Goal: Task Accomplishment & Management: Use online tool/utility

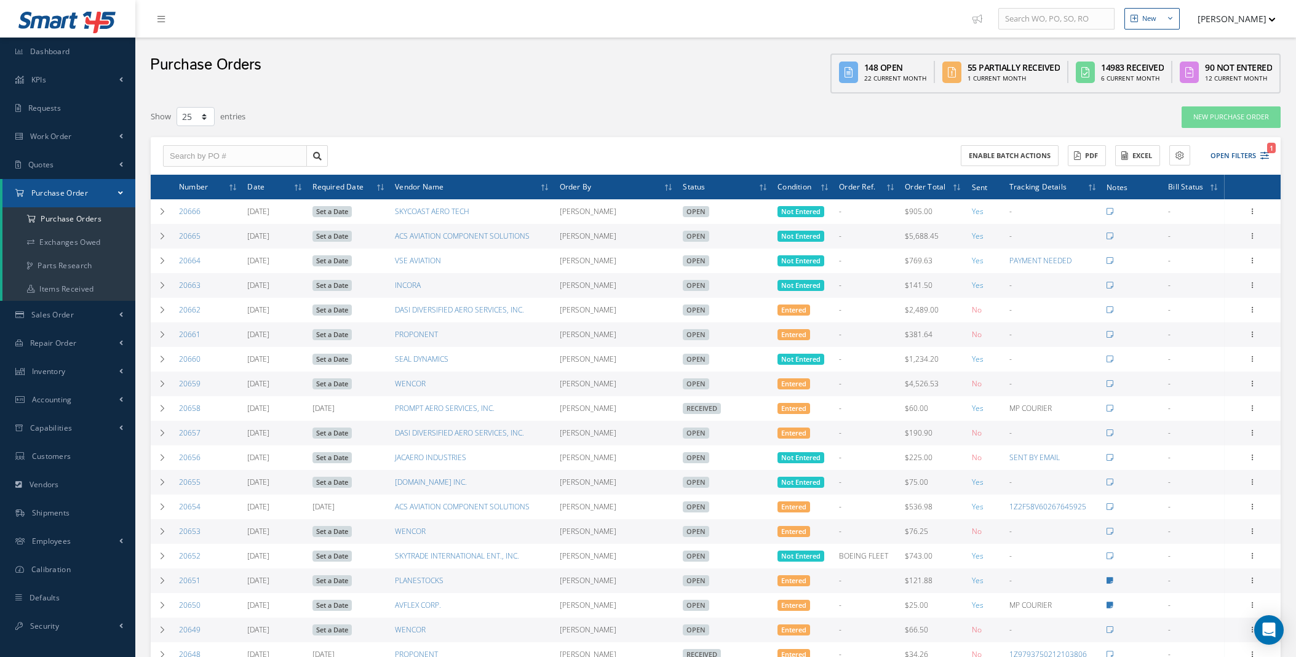
select select "25"
click at [120, 343] on span at bounding box center [121, 343] width 4 height 10
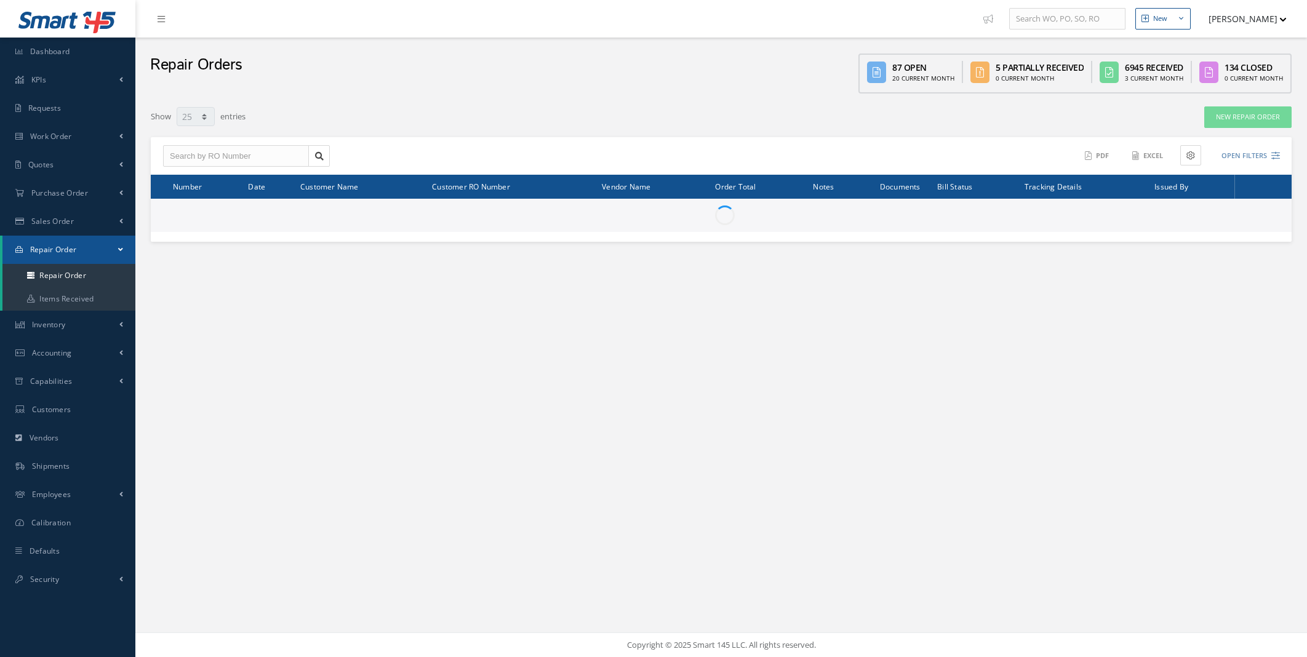
select select "25"
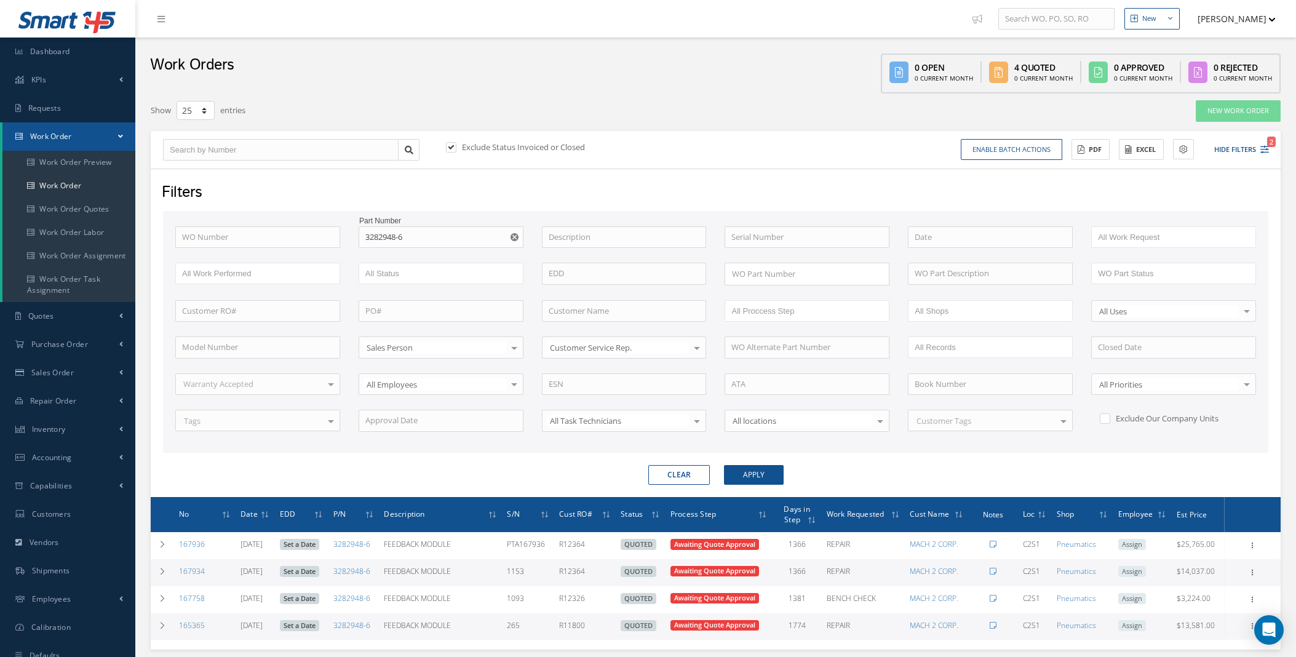
select select "25"
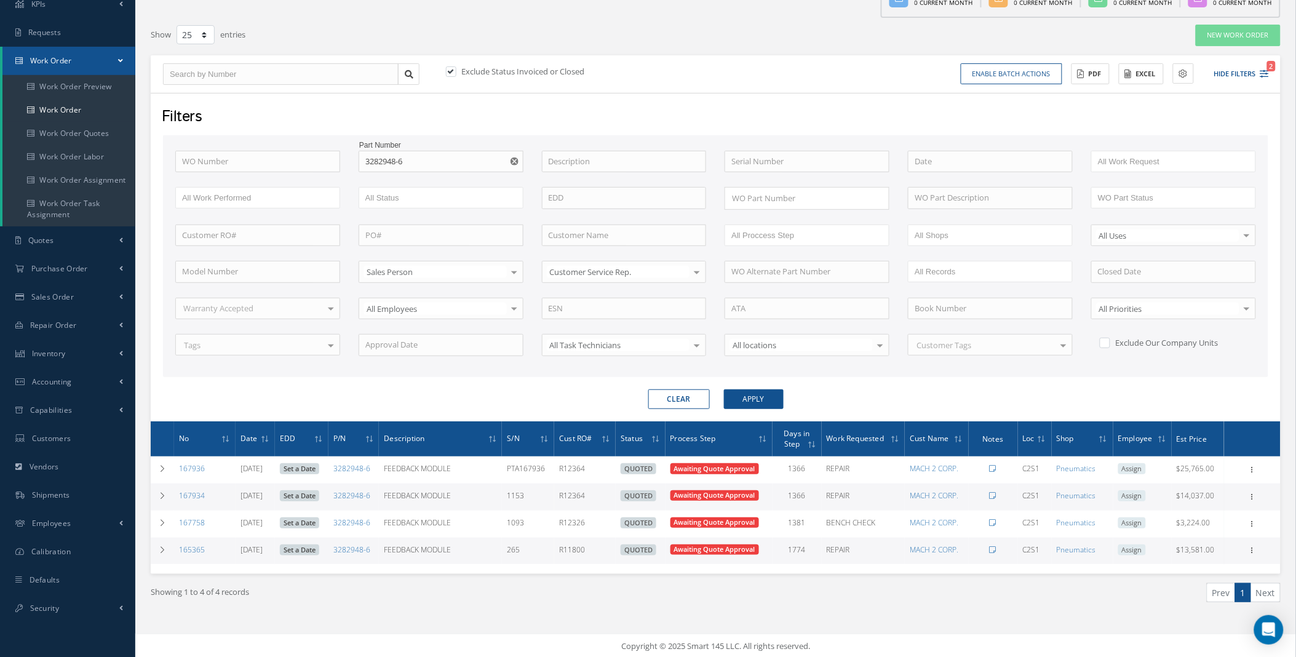
scroll to position [76, 0]
click at [515, 160] on icon "Reset" at bounding box center [515, 161] width 8 height 8
click at [284, 161] on input "text" at bounding box center [257, 162] width 165 height 22
type input "1"
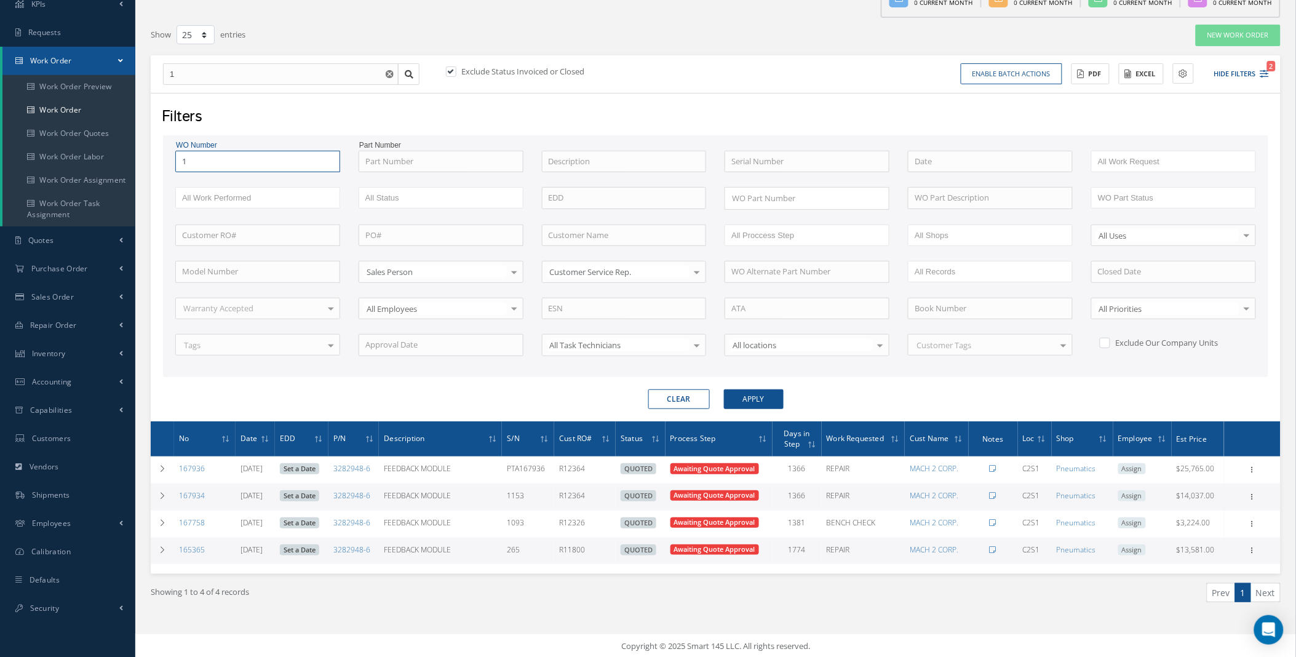
type input "17"
type input "176"
type input "1766"
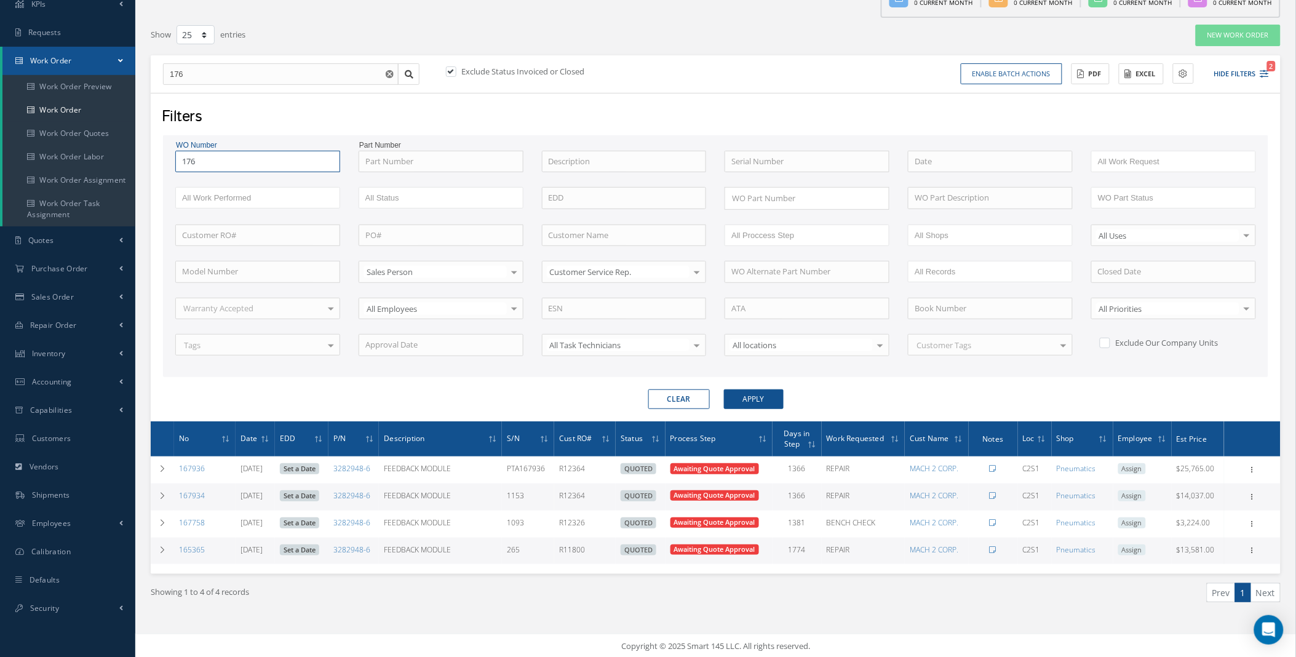
type input "1766"
type input "17666"
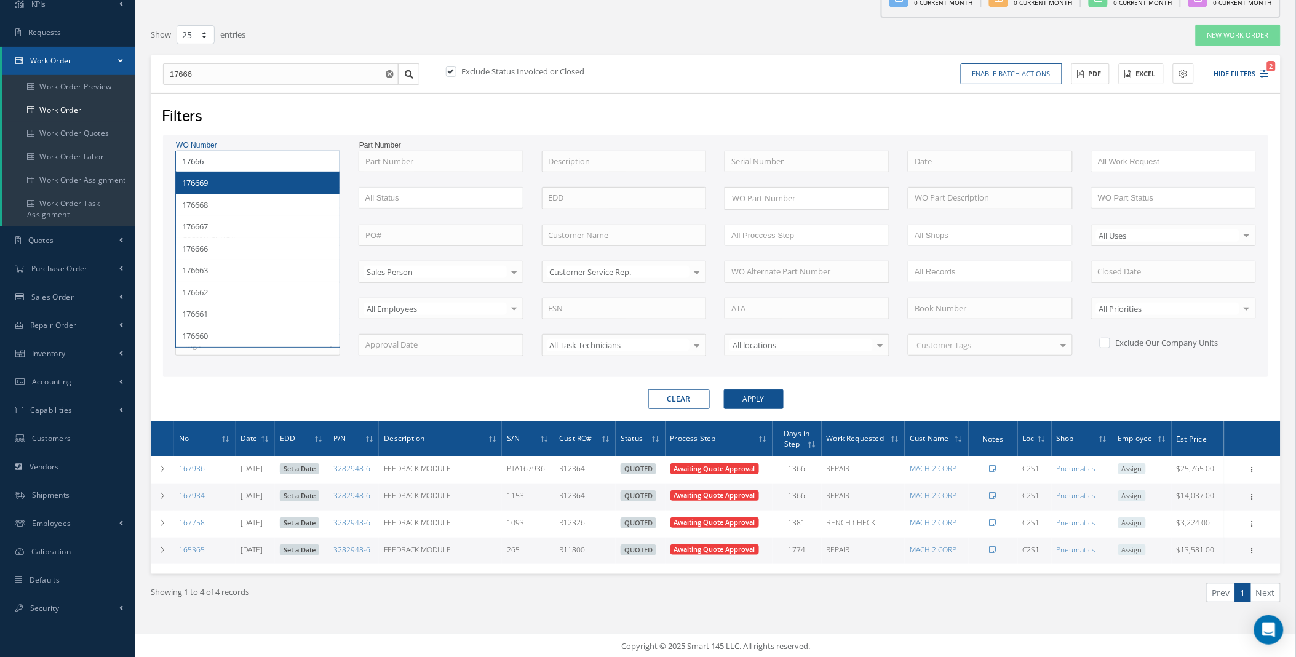
type input "17666"
click at [760, 397] on button "Apply" at bounding box center [754, 399] width 60 height 20
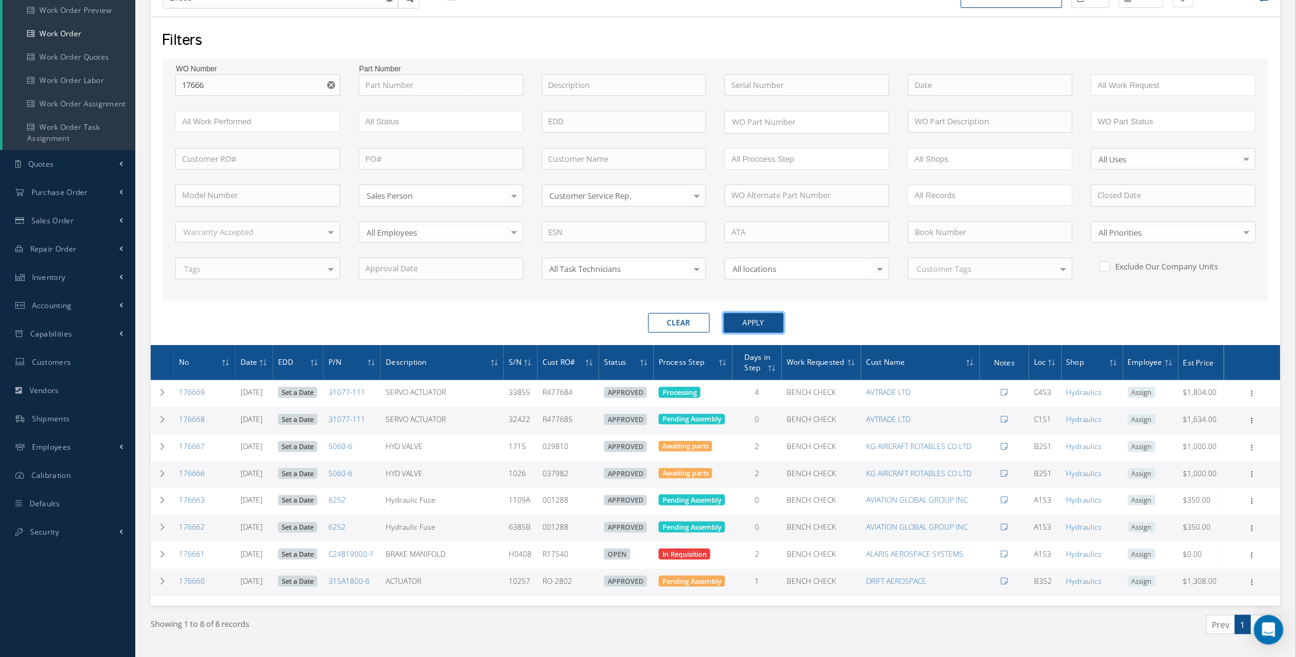
scroll to position [183, 0]
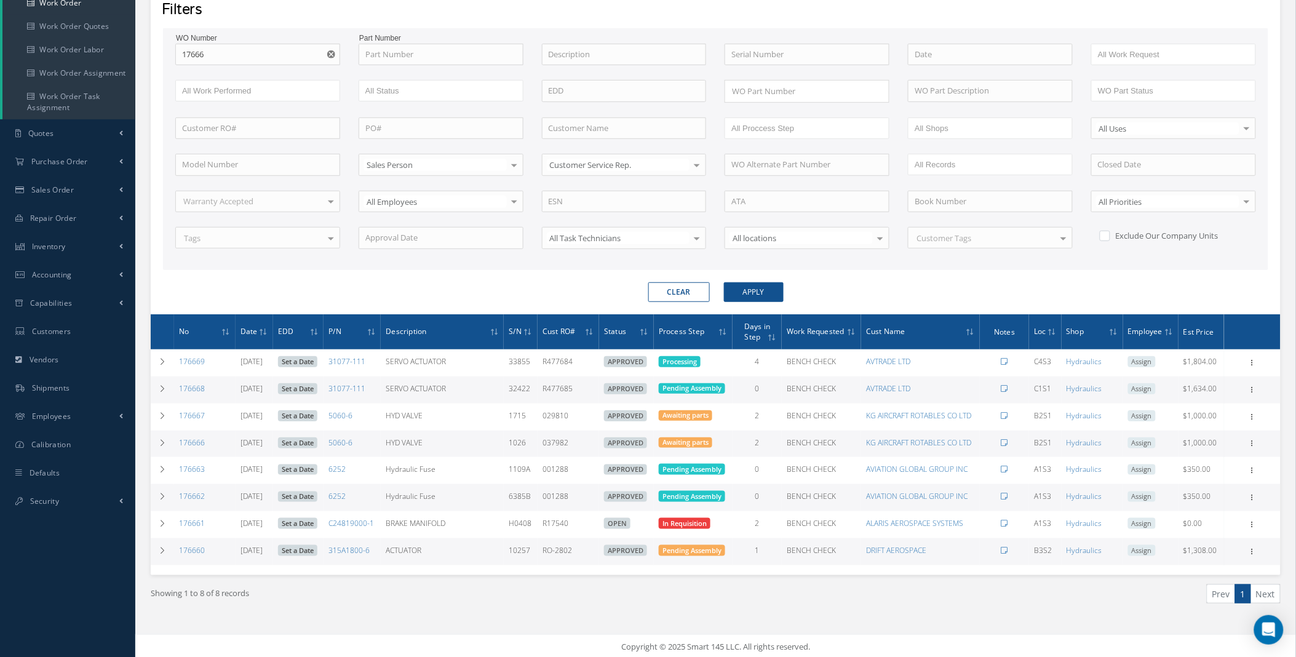
click at [330, 50] on use "Reset" at bounding box center [331, 54] width 8 height 8
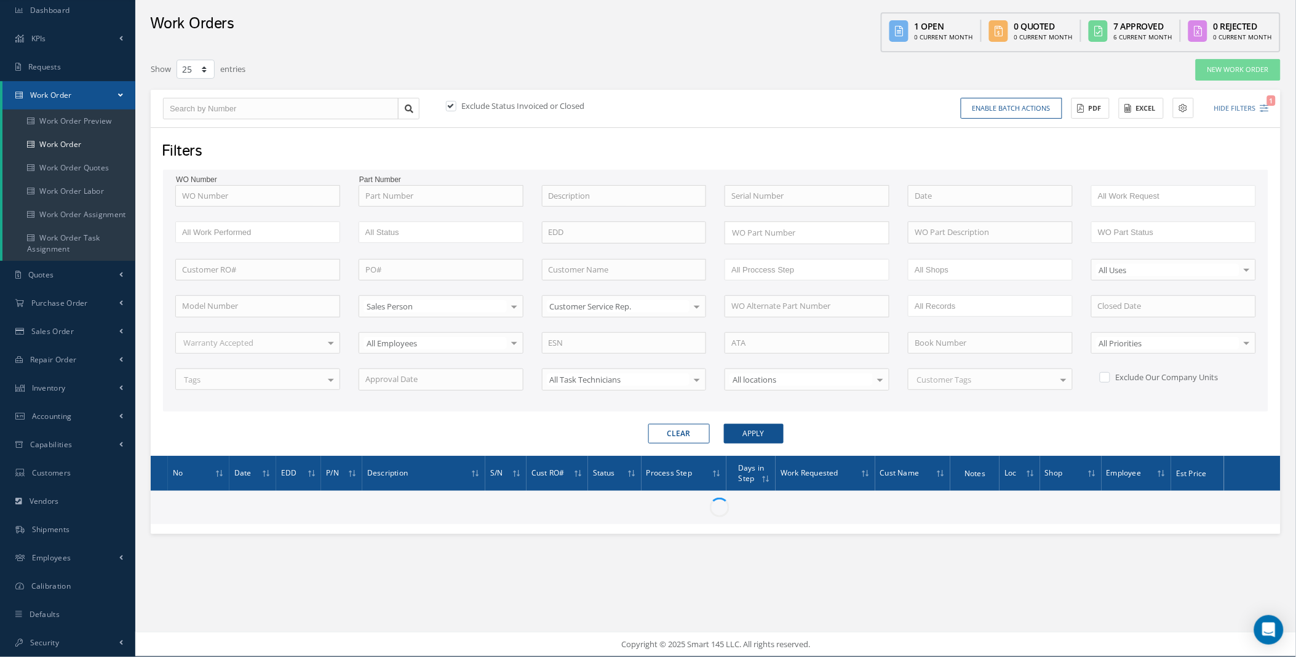
scroll to position [40, 0]
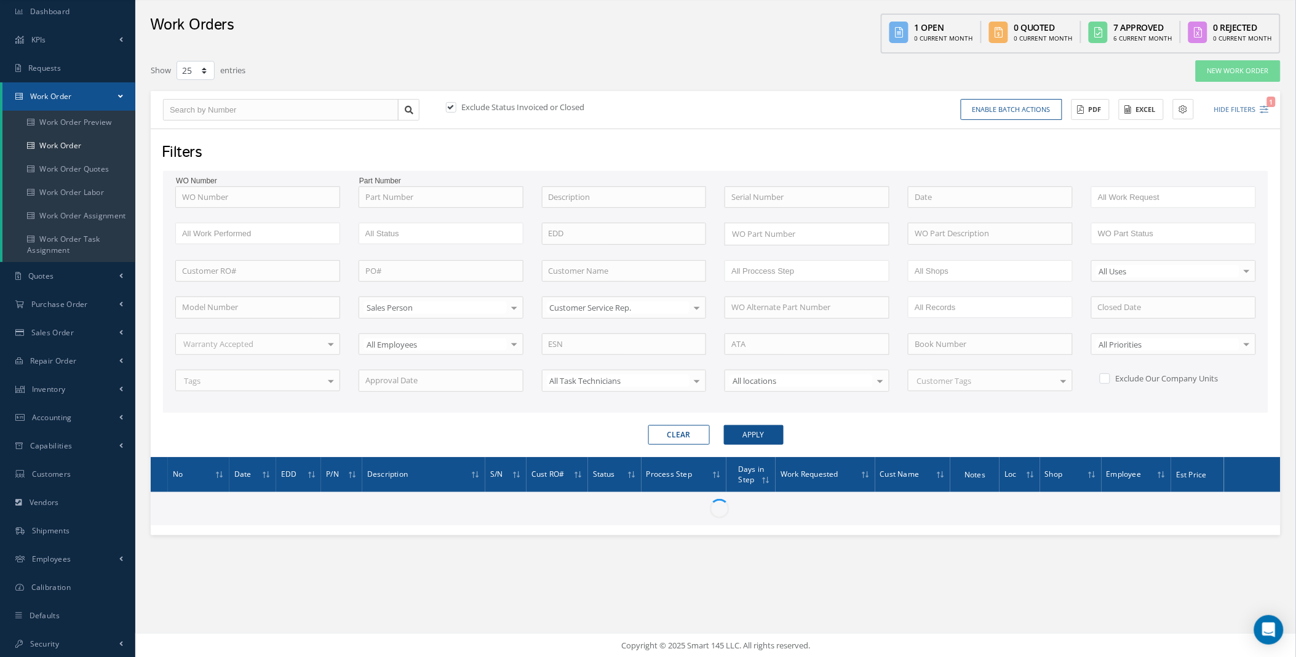
click at [427, 57] on div "Show 10 25 50 100 entries New Work Order Exclude Status Invoiced or Closed Enab…" at bounding box center [716, 307] width 1142 height 506
click at [421, 196] on input "text" at bounding box center [441, 197] width 165 height 22
paste input "4619"
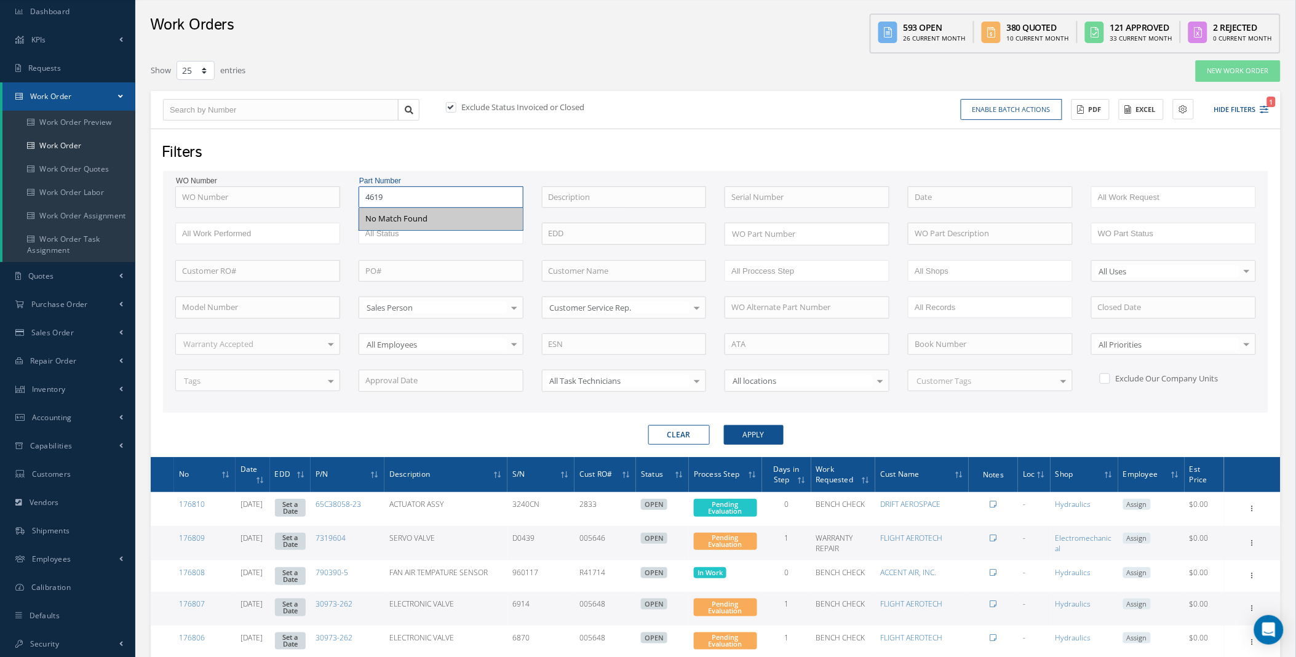
type input "4619"
click at [456, 106] on label at bounding box center [457, 107] width 3 height 11
click at [449, 106] on input "checkbox" at bounding box center [450, 108] width 8 height 8
checkbox input "false"
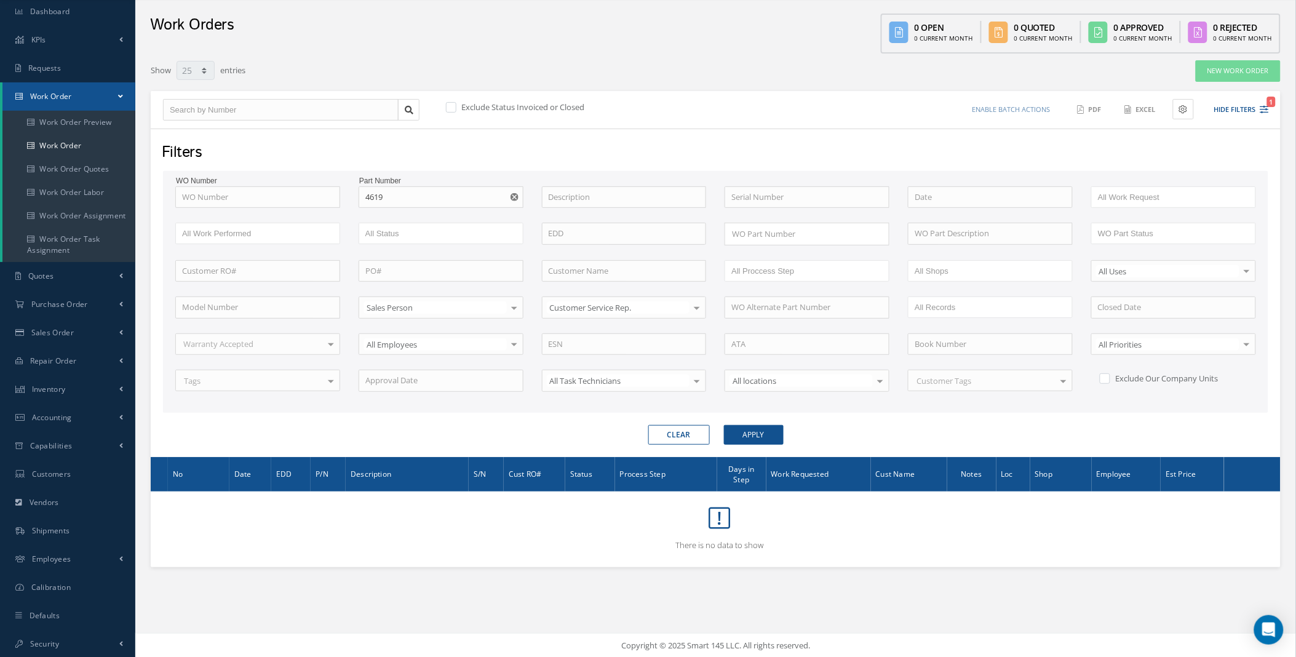
click at [520, 192] on button "button" at bounding box center [515, 197] width 15 height 22
click at [236, 196] on input "text" at bounding box center [257, 197] width 165 height 22
type input "1"
type input "17"
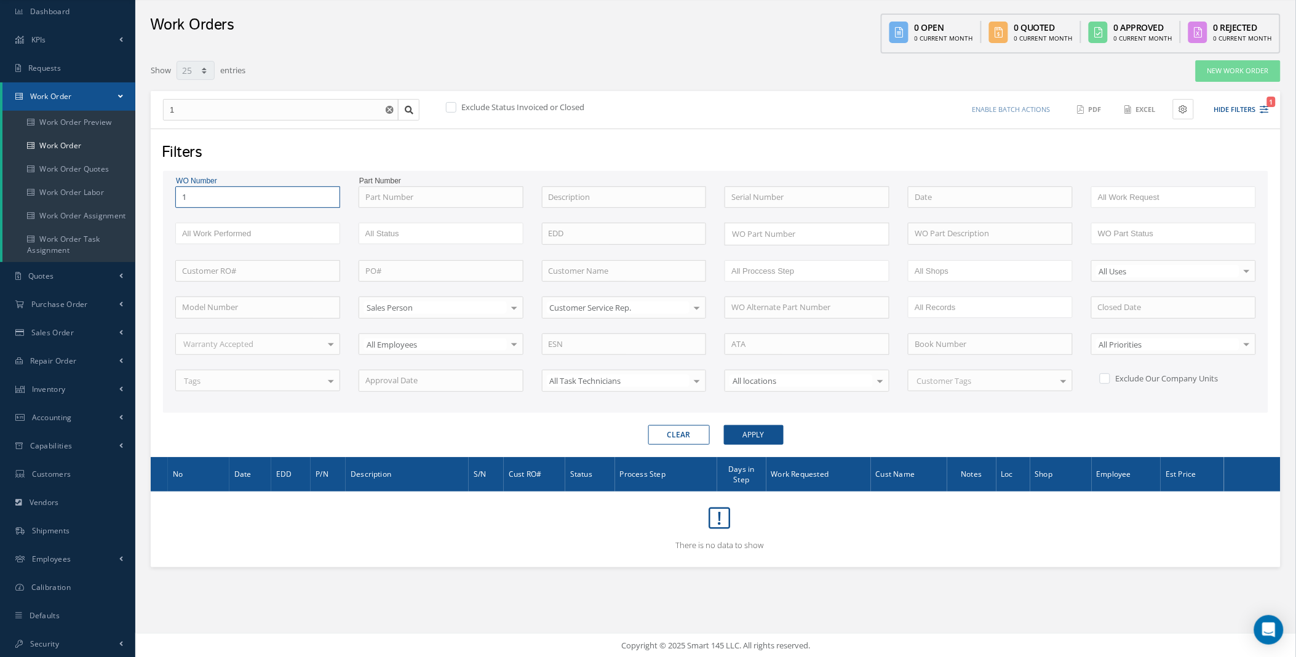
type input "17"
type input "176"
type input "1767"
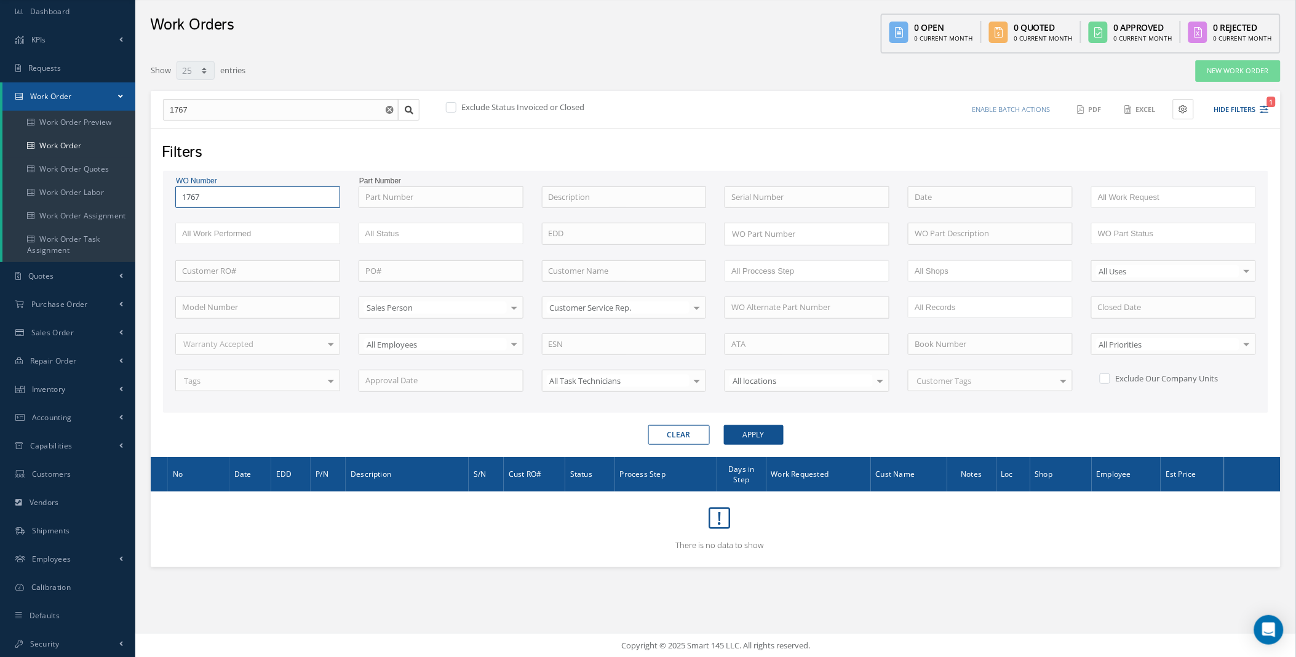
type input "17670"
click at [724, 425] on button "Apply" at bounding box center [754, 435] width 60 height 20
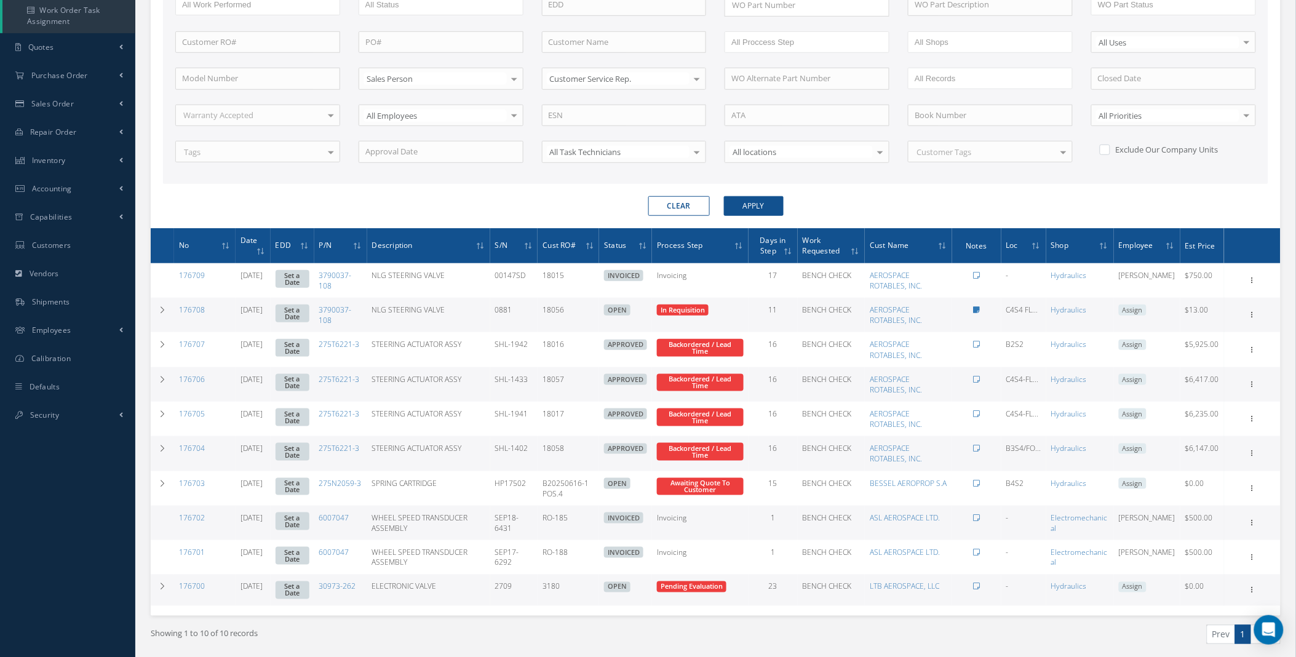
scroll to position [284, 0]
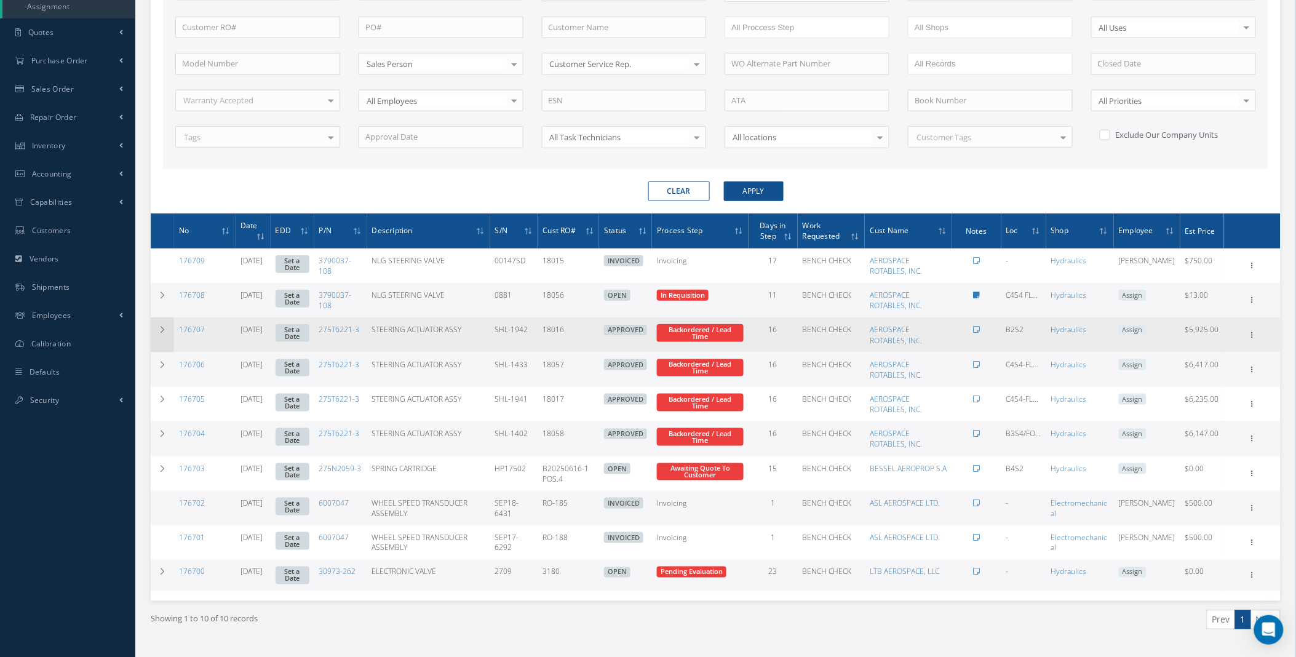
click at [163, 335] on td at bounding box center [162, 334] width 23 height 34
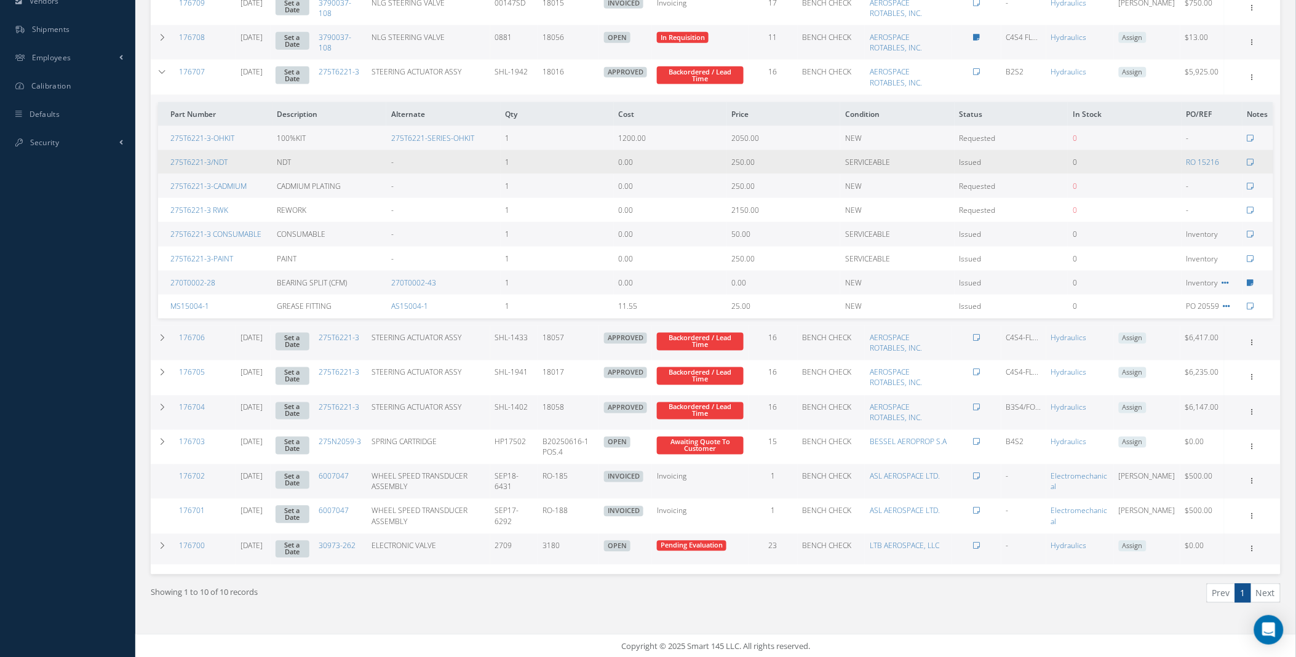
scroll to position [543, 0]
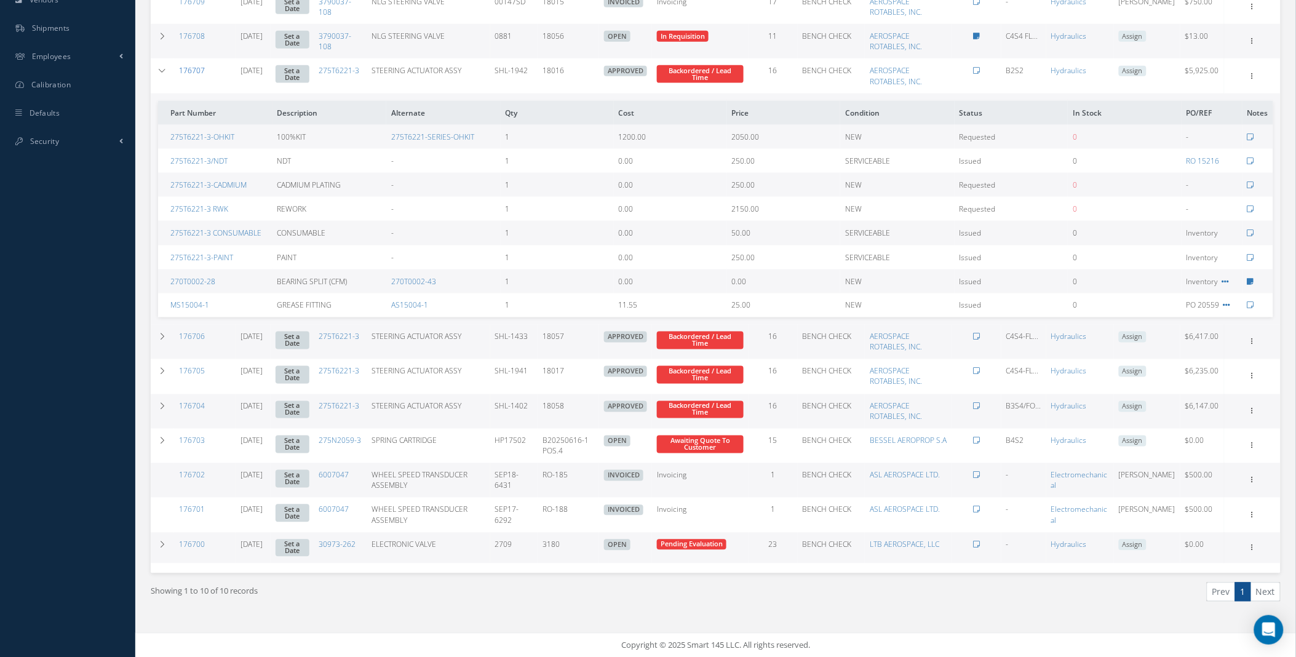
click at [192, 70] on link "176707" at bounding box center [192, 70] width 26 height 10
click at [198, 340] on link "176706" at bounding box center [192, 337] width 26 height 10
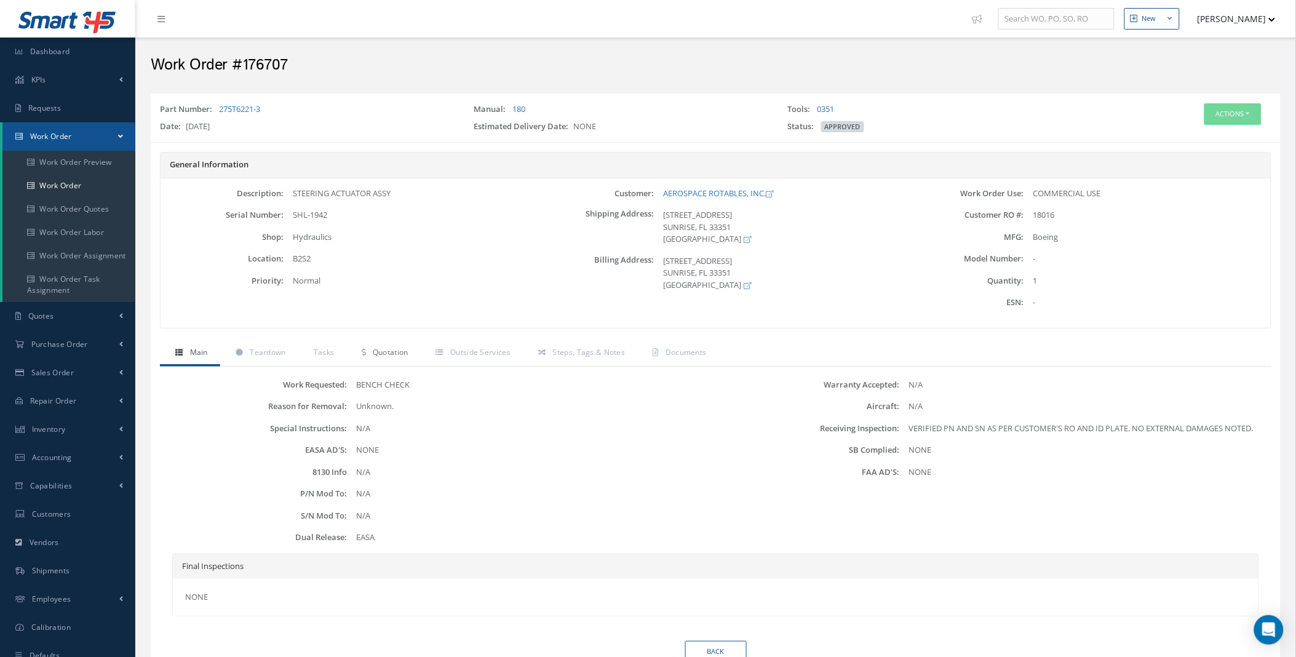
click at [408, 359] on link "Quotation" at bounding box center [383, 354] width 74 height 26
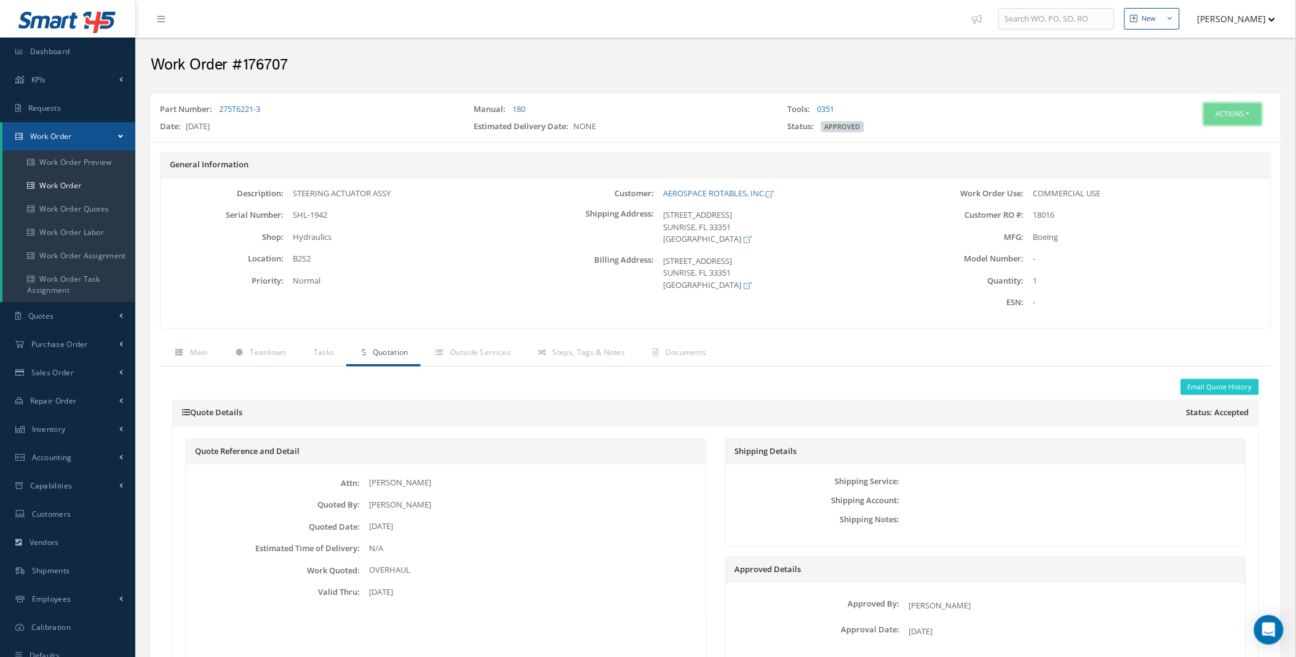
click at [1227, 113] on button "Actions" at bounding box center [1233, 114] width 57 height 22
click at [1213, 138] on link "Edit" at bounding box center [1213, 137] width 98 height 17
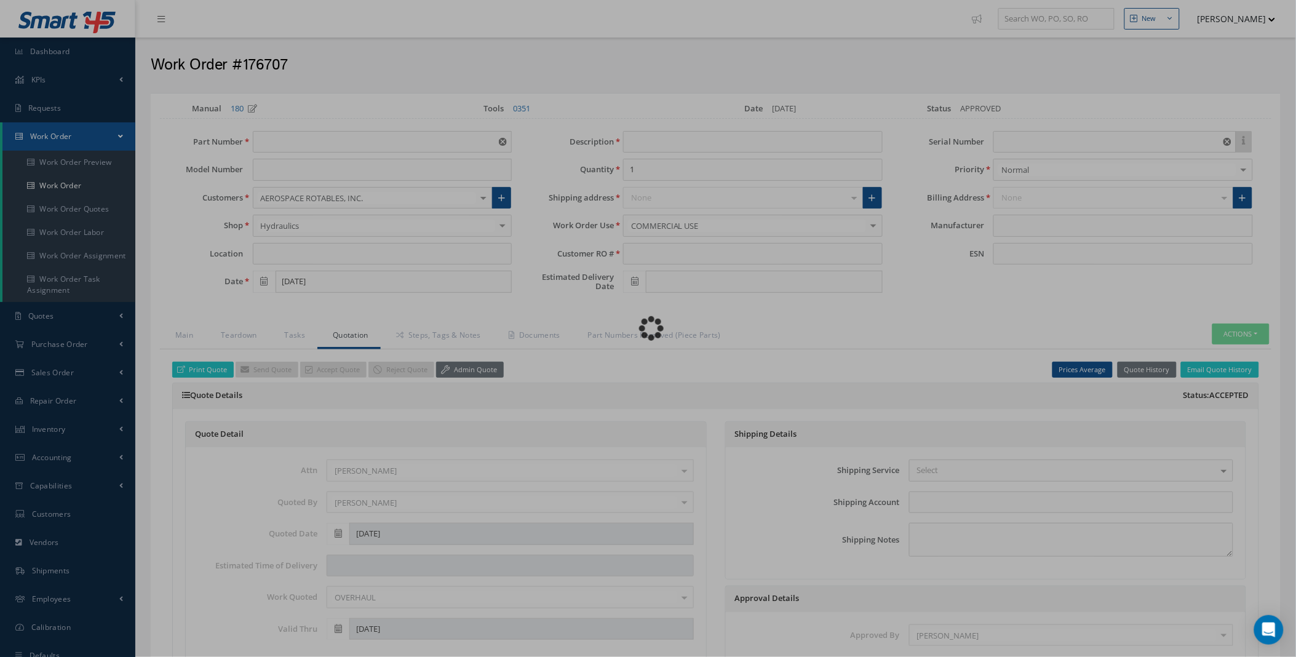
type input "275T6221-3"
type input "B2S2"
type input "[DATE]"
type input "STEERING ACTUATOR ASSY"
type input "18016"
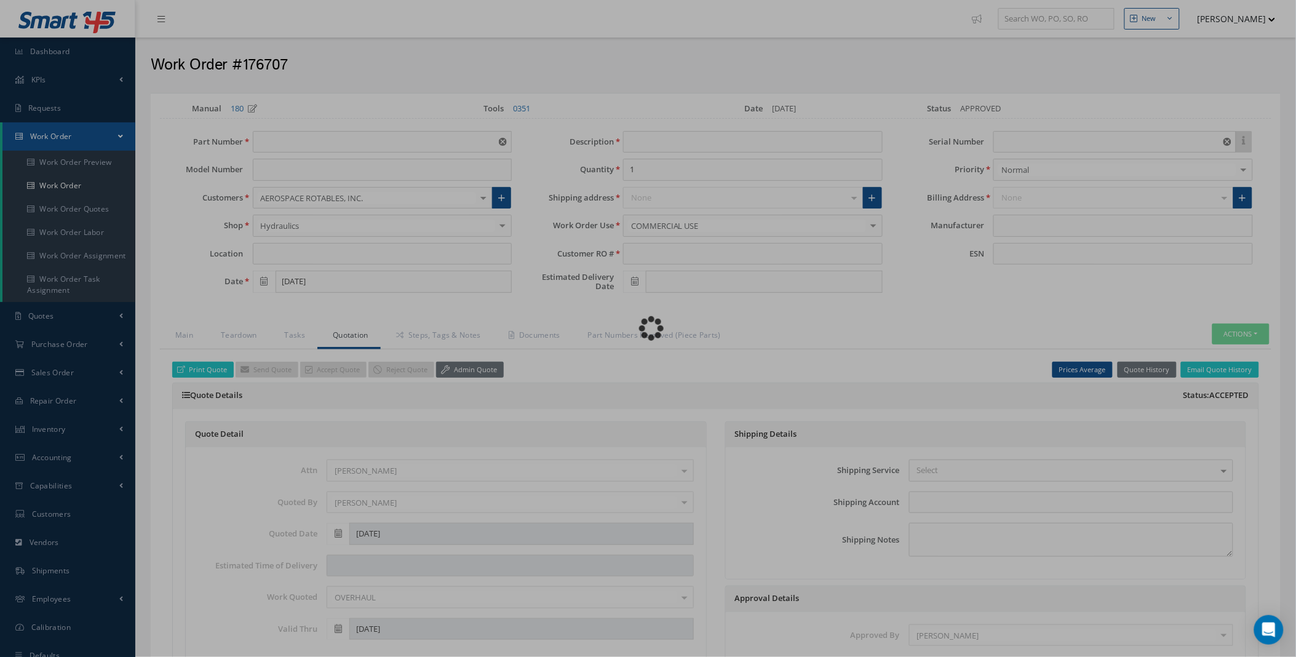
type input "SHL-1942"
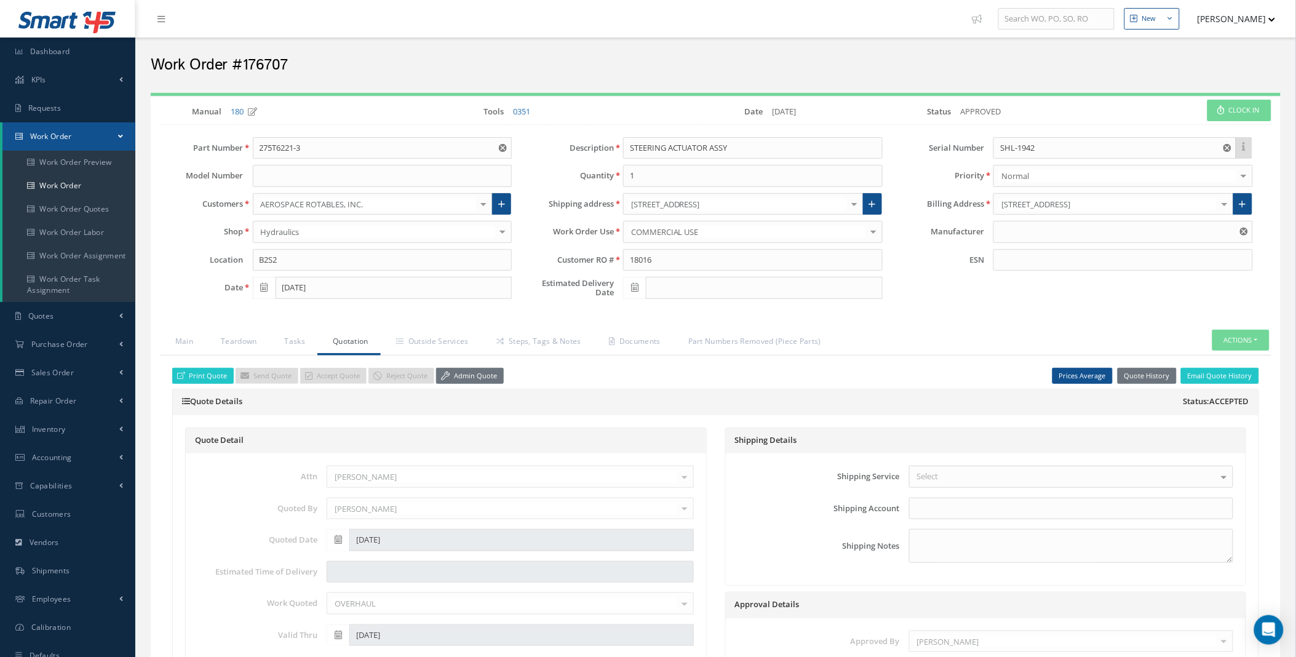
type input "Boeing"
click at [466, 378] on link "Admin Quote" at bounding box center [470, 376] width 68 height 17
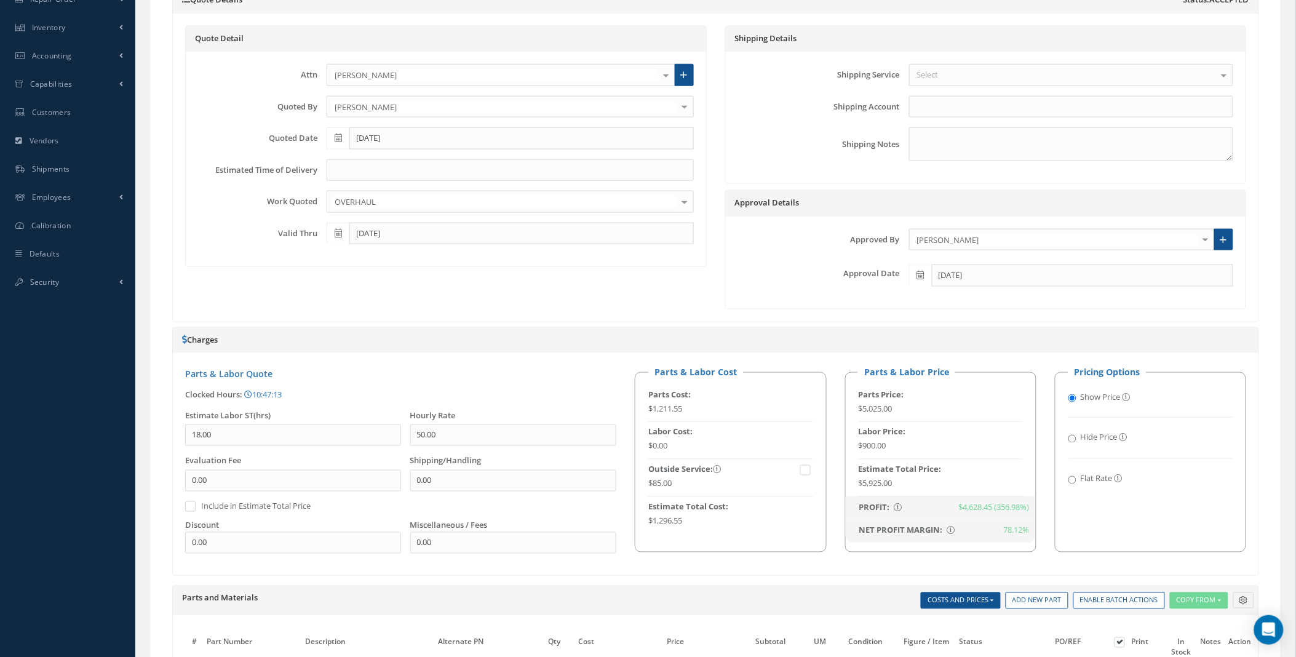
scroll to position [858, 0]
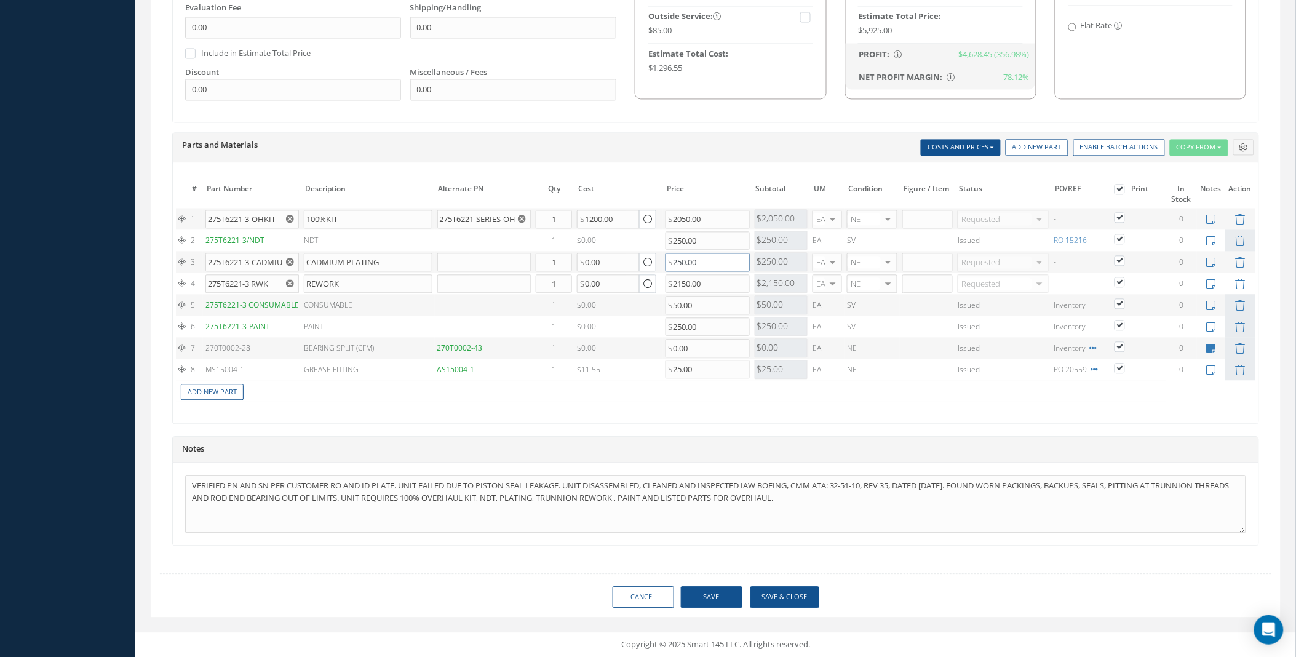
drag, startPoint x: 710, startPoint y: 259, endPoint x: 580, endPoint y: 263, distance: 129.9
click at [581, 263] on tr "3 275T6221-3-CADMIUM CADMIUM PLATING Part Number Description Qty in Stock Maste…" at bounding box center [716, 262] width 1080 height 22
type input "516"
click at [605, 263] on input "0.00" at bounding box center [608, 262] width 63 height 18
drag, startPoint x: 613, startPoint y: 261, endPoint x: 562, endPoint y: 260, distance: 50.5
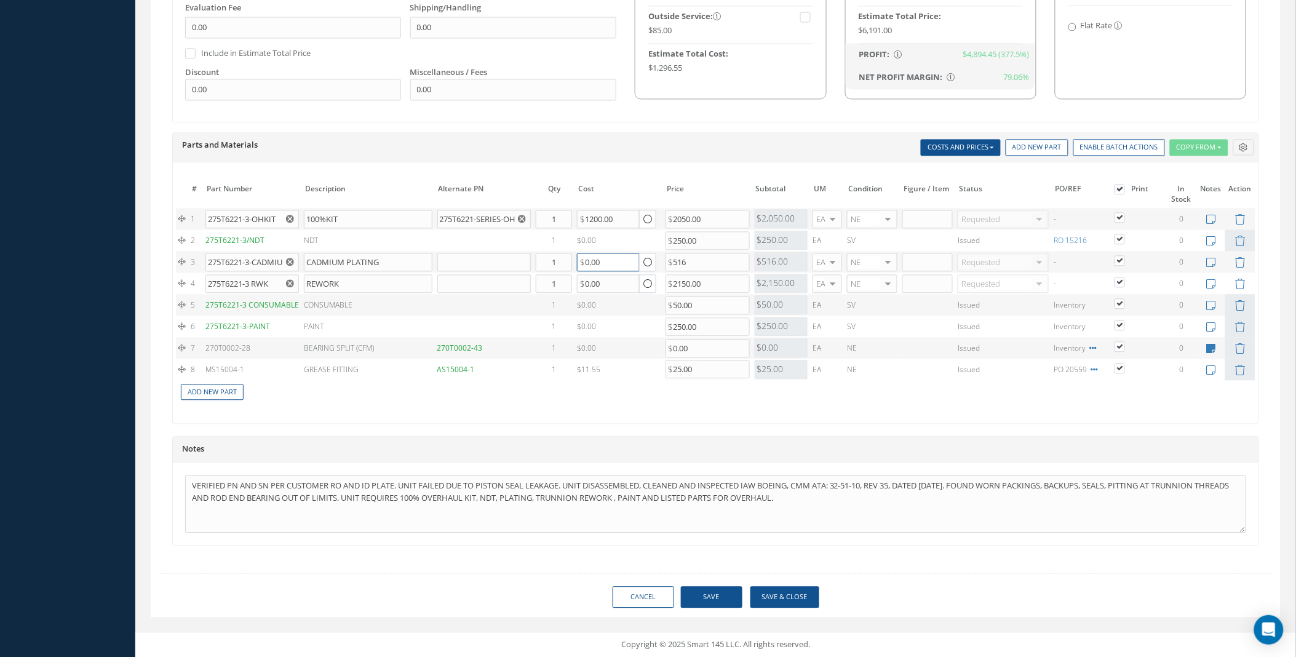
click at [562, 260] on tr "3 275T6221-3-CADMIUM CADMIUM PLATING Part Number Description Qty in Stock Maste…" at bounding box center [716, 262] width 1080 height 22
type input "516"
drag, startPoint x: 700, startPoint y: 260, endPoint x: 644, endPoint y: 266, distance: 56.3
click at [644, 266] on tr "3 275T6221-3-CADMIUM CADMIUM PLATING Part Number Description Qty in Stock Maste…" at bounding box center [716, 262] width 1080 height 22
type input "250"
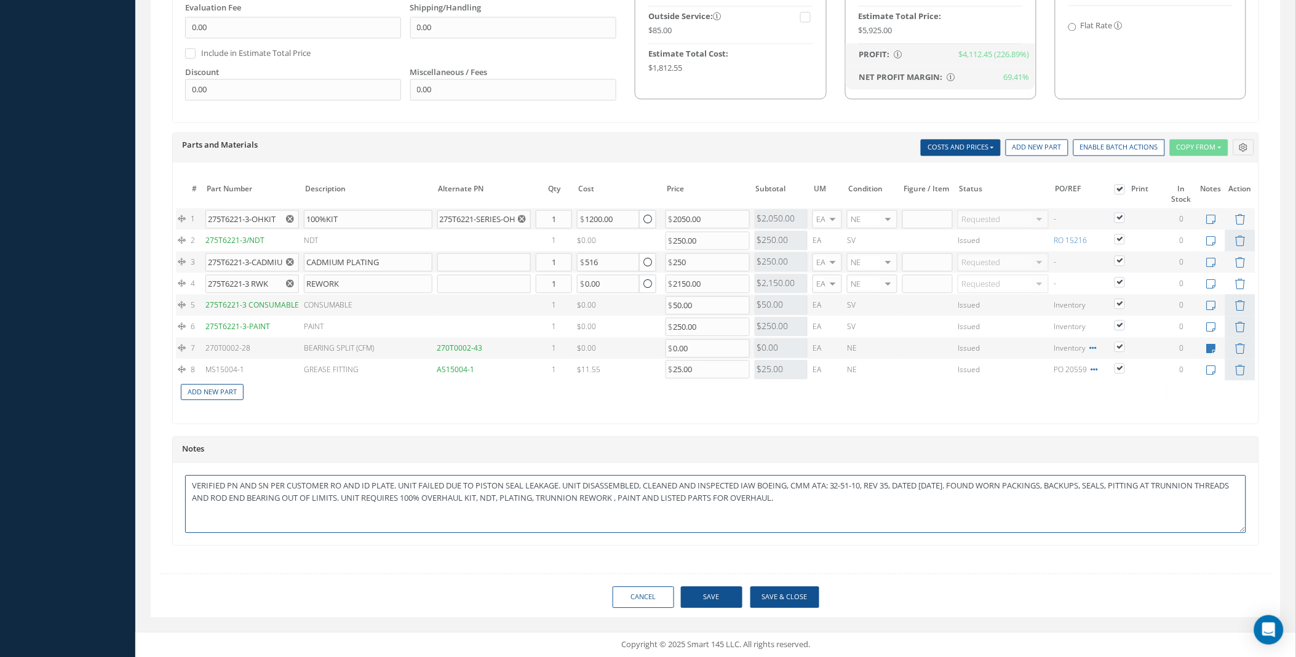
click at [539, 527] on textarea "VERIFIED PN AND SN PER CUSTOMER RO AND ID PLATE. UNIT FAILED DUE TO PISTON SEAL…" at bounding box center [715, 504] width 1061 height 58
click at [727, 605] on button "Save" at bounding box center [712, 597] width 62 height 22
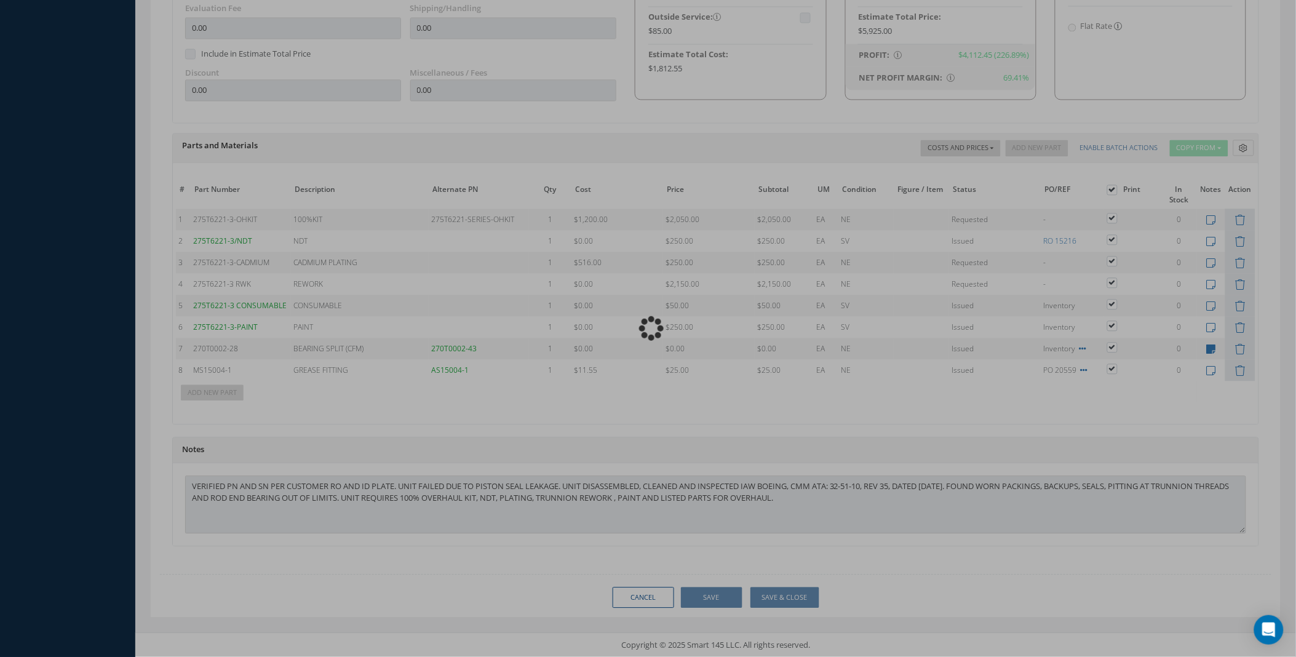
type input "Boeing"
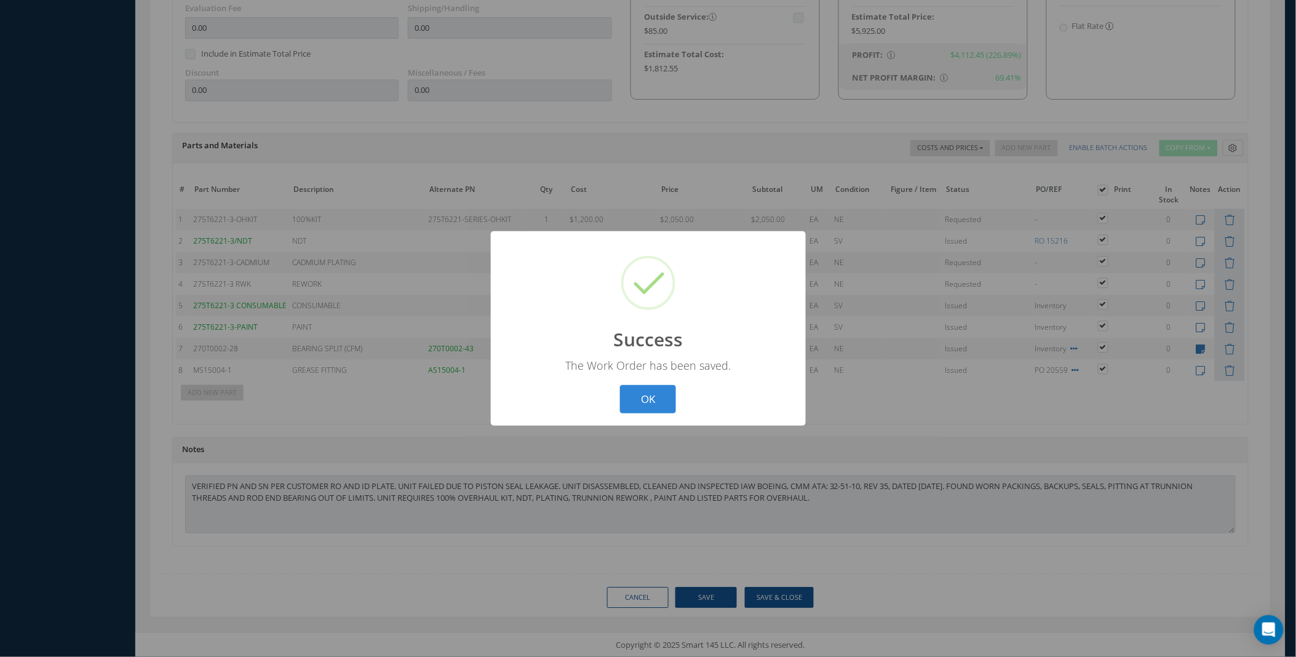
scroll to position [847, 0]
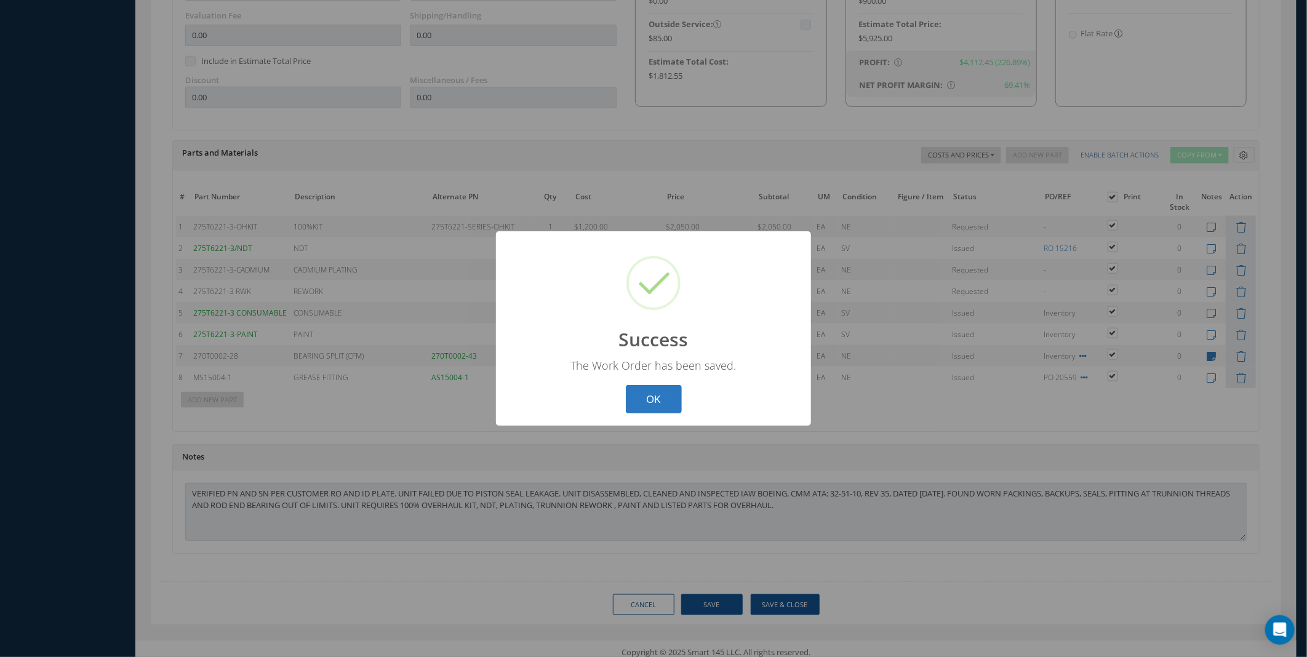
click at [658, 397] on button "OK" at bounding box center [654, 399] width 56 height 29
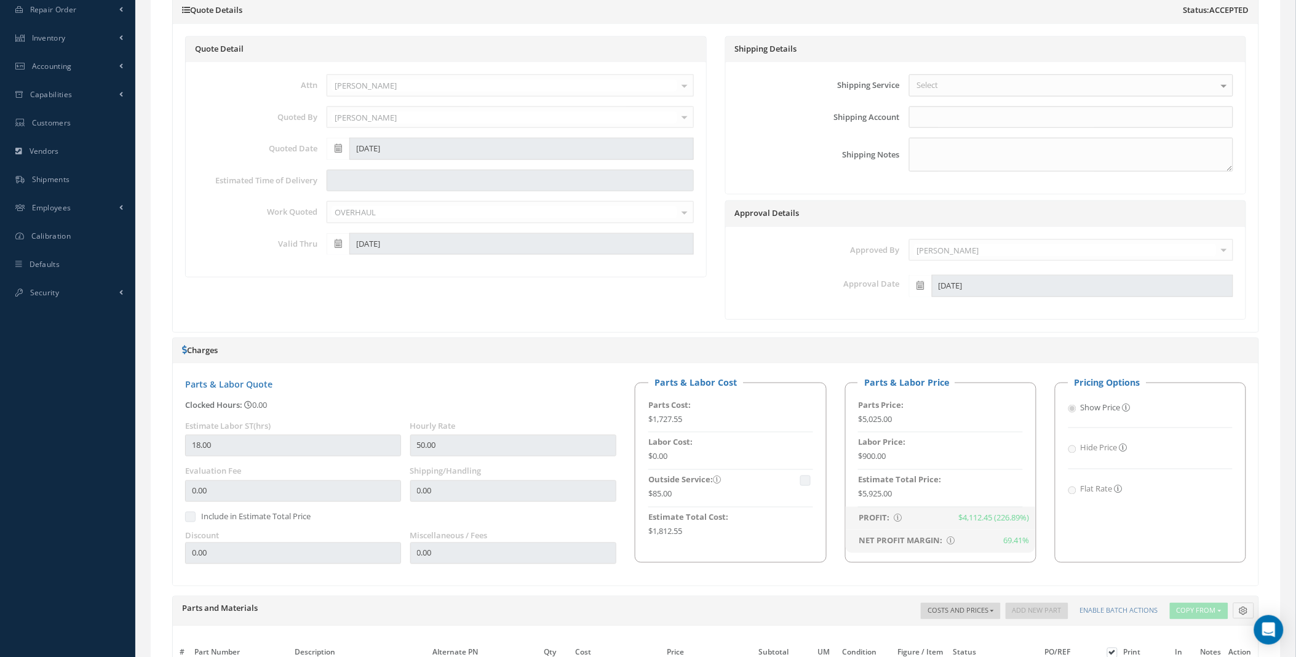
scroll to position [0, 0]
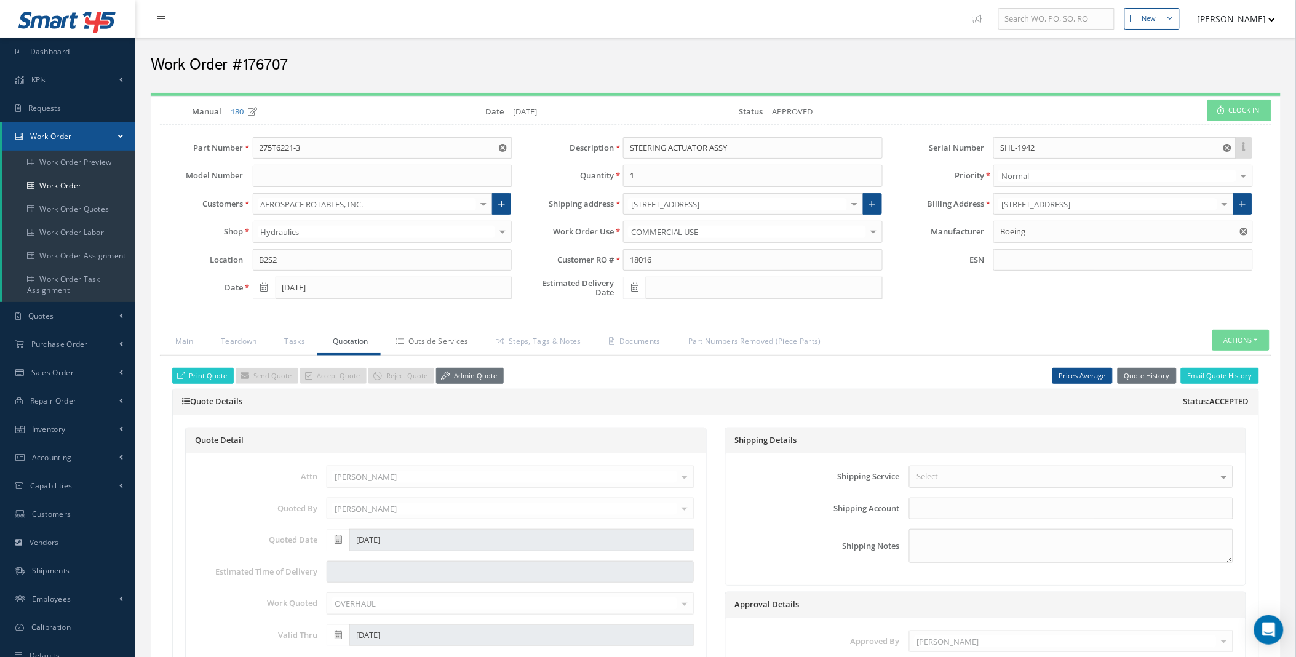
click at [446, 343] on link "Outside Services" at bounding box center [431, 343] width 100 height 26
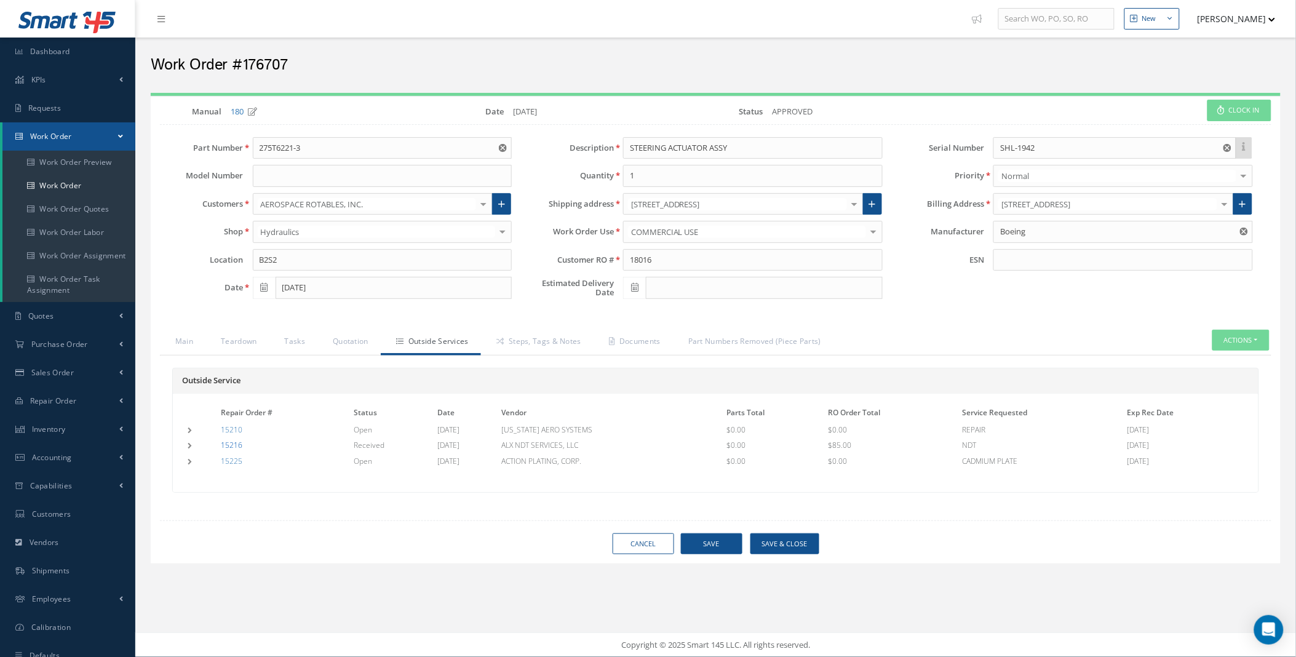
click at [238, 445] on link "15216" at bounding box center [232, 445] width 22 height 10
click at [188, 445] on td at bounding box center [201, 445] width 33 height 13
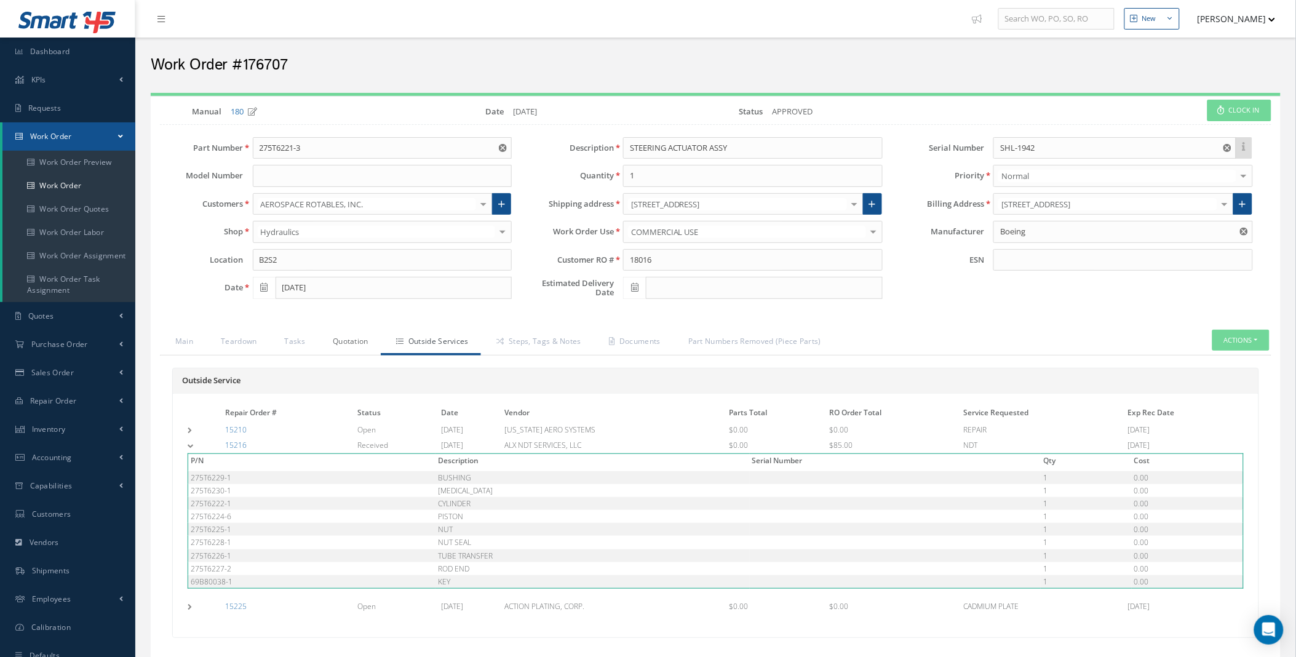
click at [360, 342] on link "Quotation" at bounding box center [348, 343] width 63 height 26
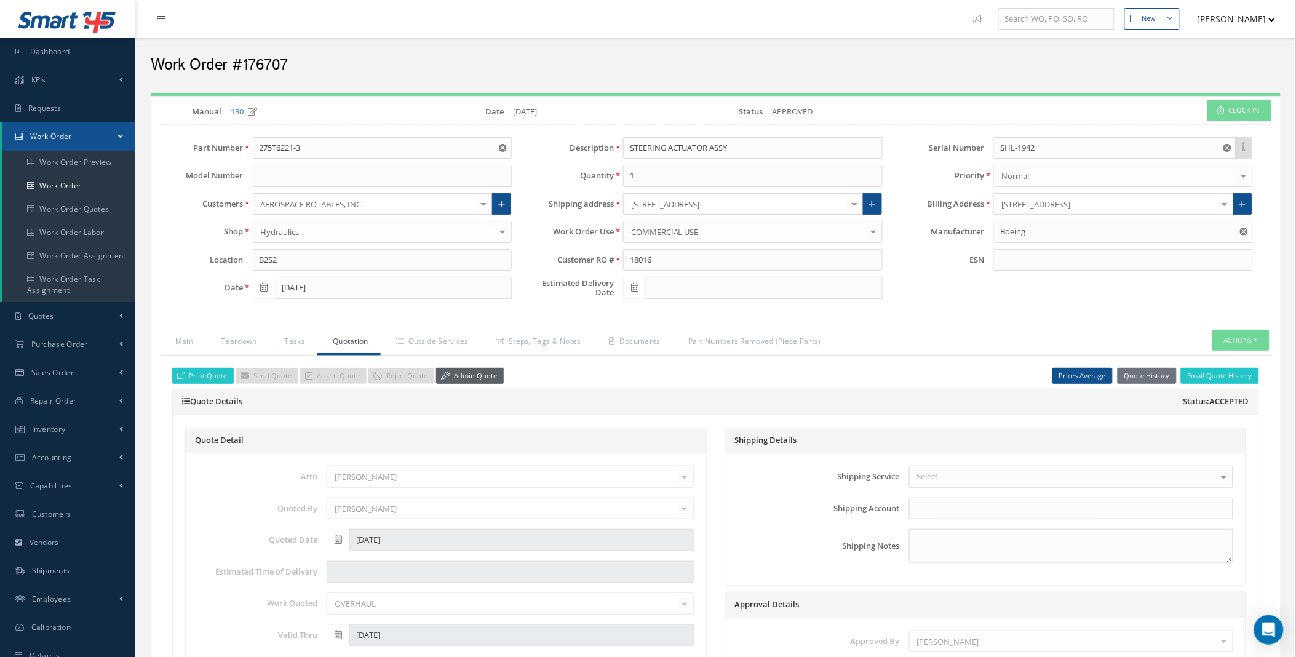
click at [459, 380] on link "Admin Quote" at bounding box center [470, 376] width 68 height 17
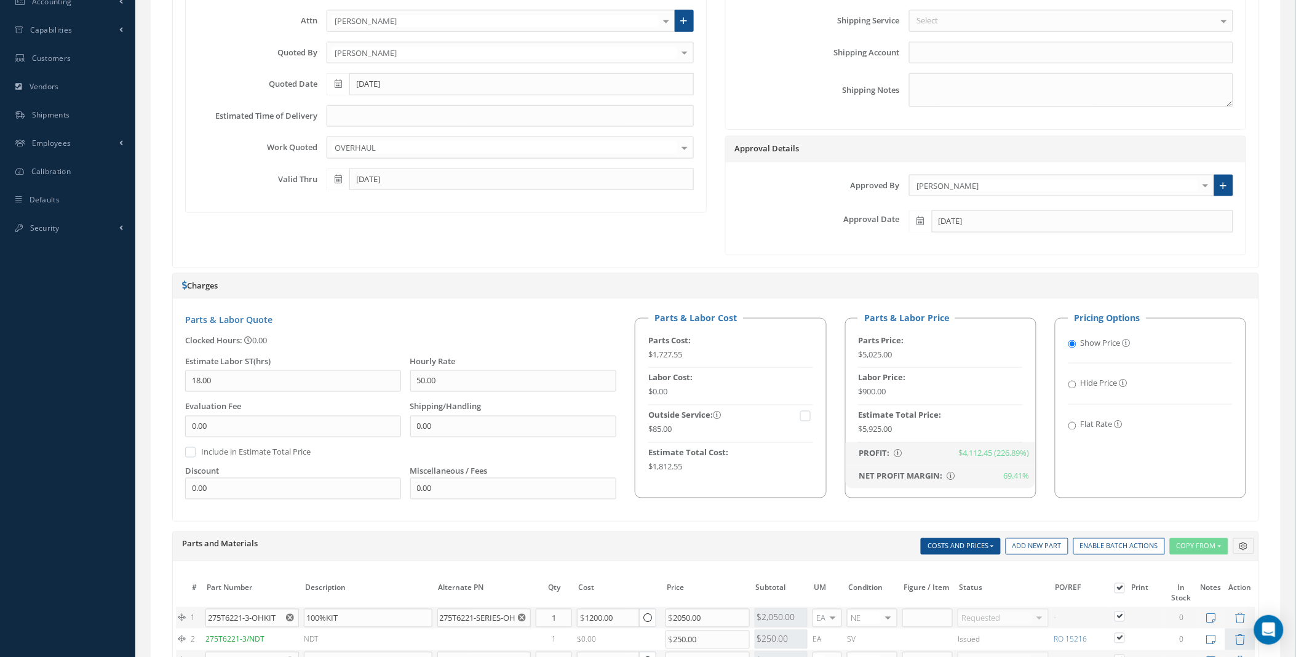
scroll to position [858, 0]
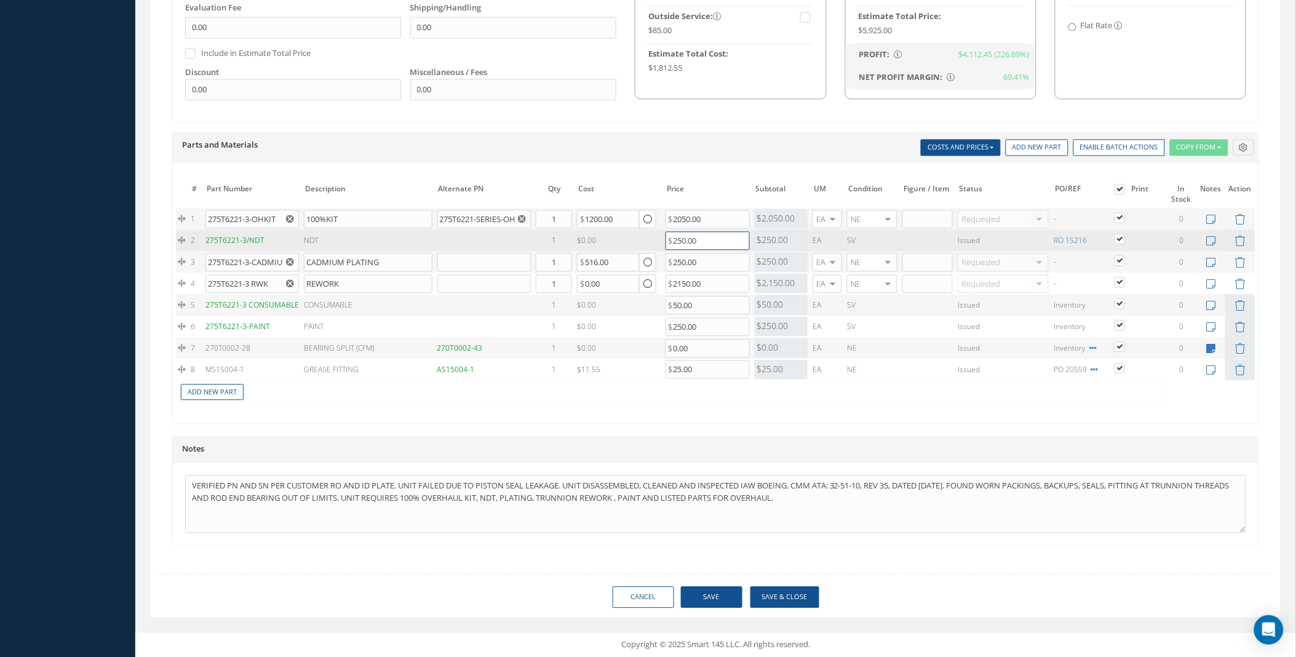
drag, startPoint x: 722, startPoint y: 238, endPoint x: 611, endPoint y: 242, distance: 110.8
click at [613, 242] on tr "2 275T6221-3/NDT NDT 1 $0.00 Cost References for: Main PN: 275T6221-3/NDT Vendo…" at bounding box center [716, 240] width 1080 height 22
click at [592, 237] on div "$0.00" at bounding box center [619, 240] width 84 height 10
drag, startPoint x: 719, startPoint y: 239, endPoint x: 622, endPoint y: 240, distance: 96.6
click at [625, 238] on tr "2 275T6221-3/NDT NDT 1 $0.00 Cost References for: Main PN: 275T6221-3/NDT Vendo…" at bounding box center [716, 240] width 1080 height 22
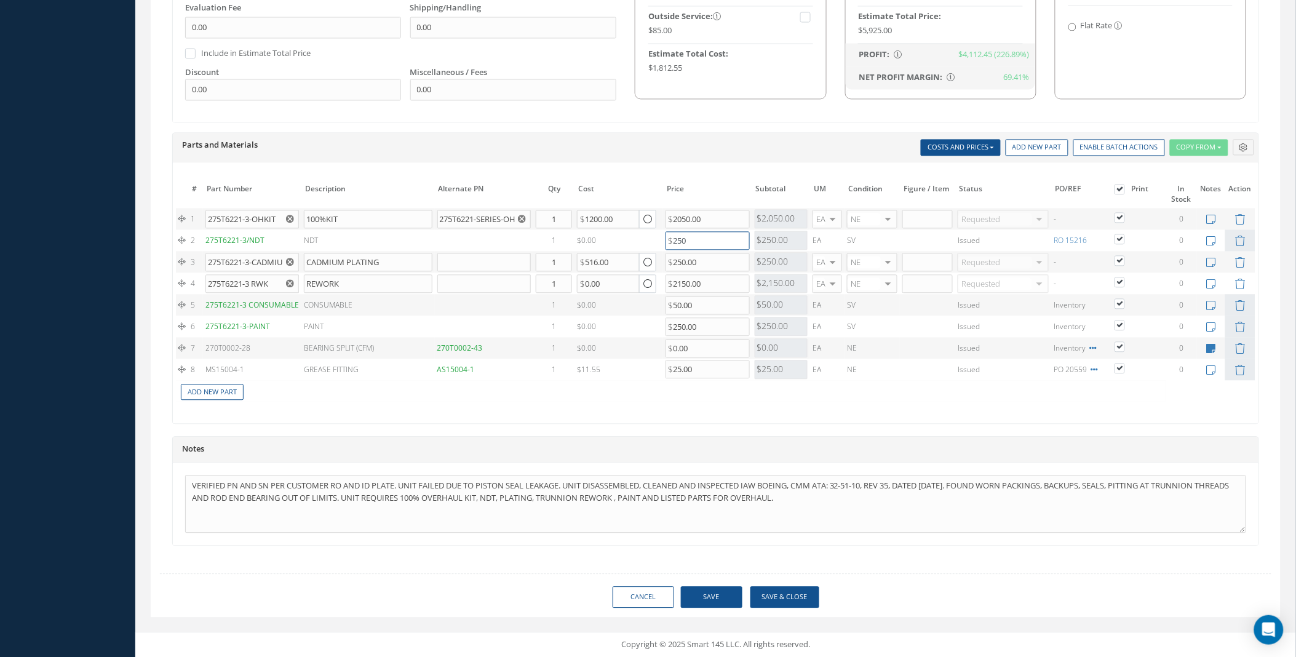
type input "250"
click at [795, 415] on div "The prices highlighted in Red are not current, please update the information on…" at bounding box center [716, 292] width 1086 height 261
click at [671, 407] on div "# Part Number Description SN Alternate PN Qty Cost Markup % Price Subtotal UM C…" at bounding box center [716, 296] width 1080 height 232
click at [937, 561] on div "Print Quote Send Quote Accept Quote Reject Quote Admin Quote Prices Average Par…" at bounding box center [716, 35] width 1112 height 1070
click at [666, 589] on link "Cancel" at bounding box center [644, 597] width 62 height 22
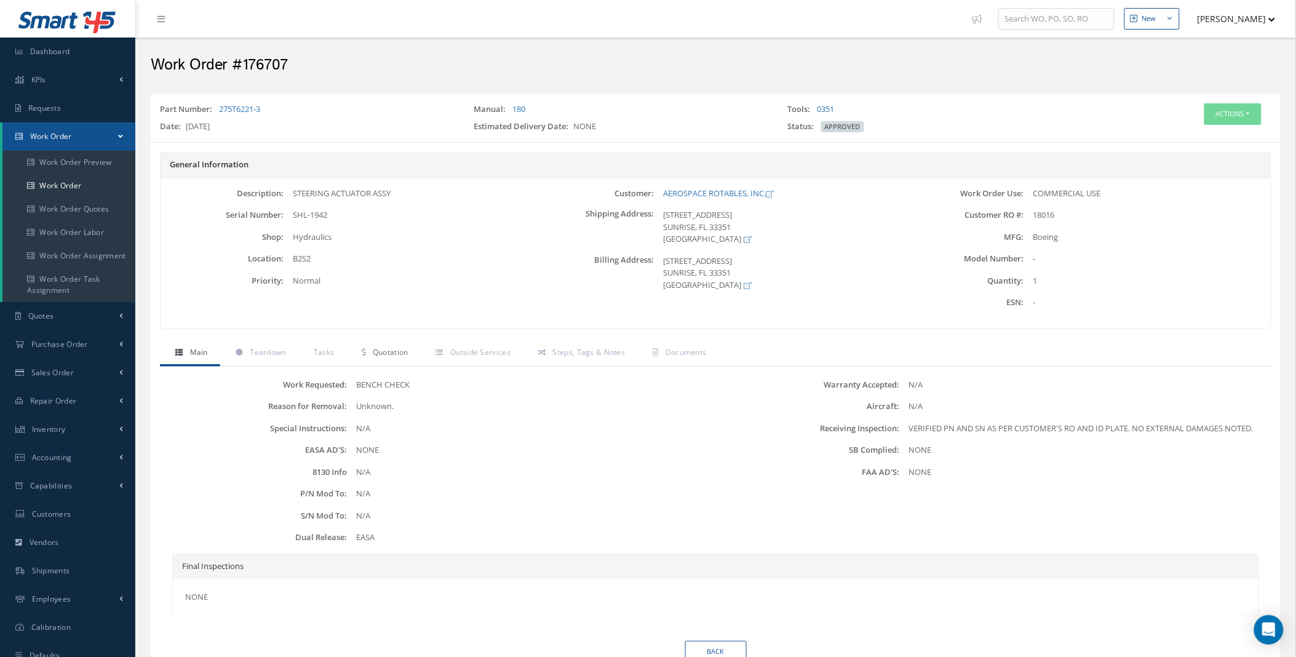
click at [381, 357] on link "Quotation" at bounding box center [383, 354] width 74 height 26
